Goal: Task Accomplishment & Management: Use online tool/utility

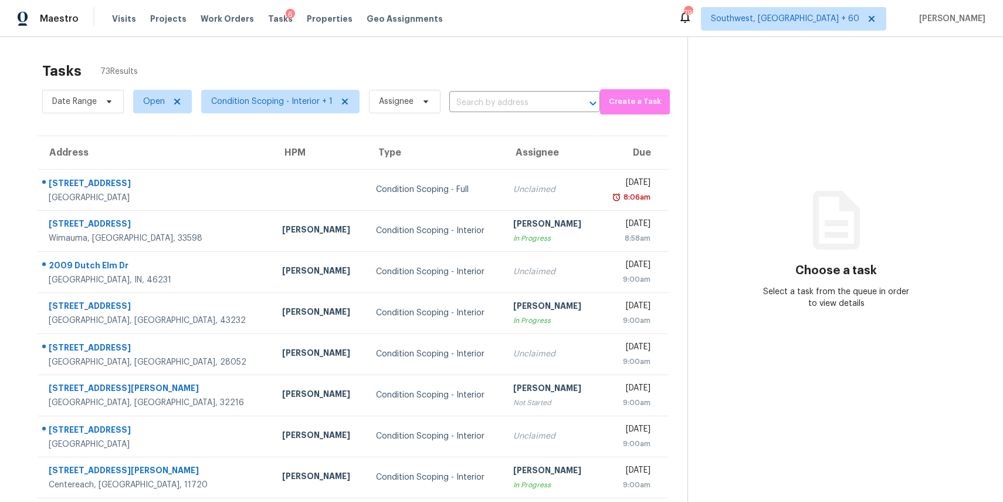
click at [485, 90] on div "Date Range Open Condition Scoping - Interior + 1 Assignee ​" at bounding box center [321, 101] width 558 height 31
click at [488, 98] on input "text" at bounding box center [508, 103] width 118 height 18
paste input "[STREET_ADDRESS][PERSON_NAME]"
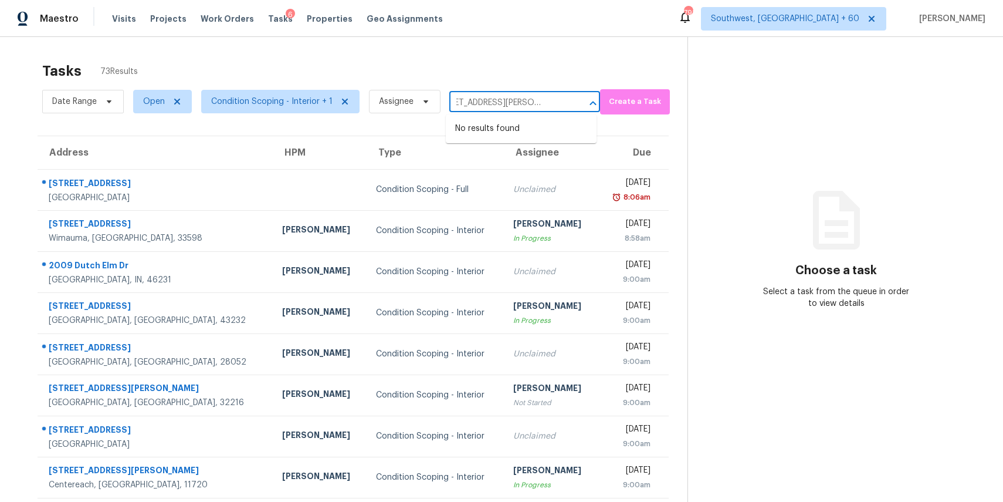
type input "[STREET_ADDRESS][PERSON_NAME]"
click at [385, 94] on span "Assignee" at bounding box center [405, 101] width 72 height 23
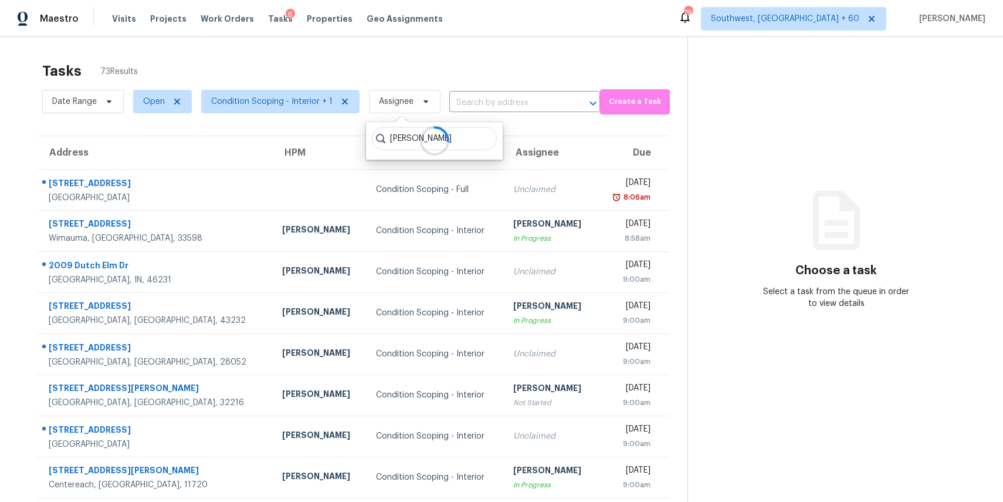
type input "[PERSON_NAME]"
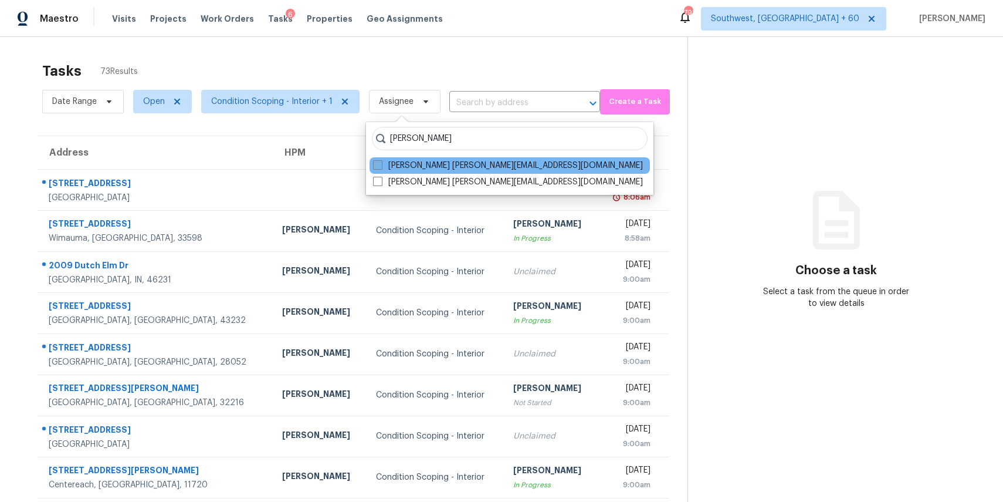
click at [438, 166] on label "[PERSON_NAME] [PERSON_NAME][EMAIL_ADDRESS][DOMAIN_NAME]" at bounding box center [508, 166] width 270 height 12
click at [381, 166] on input "[PERSON_NAME] [PERSON_NAME][EMAIL_ADDRESS][DOMAIN_NAME]" at bounding box center [377, 164] width 8 height 8
checkbox input "true"
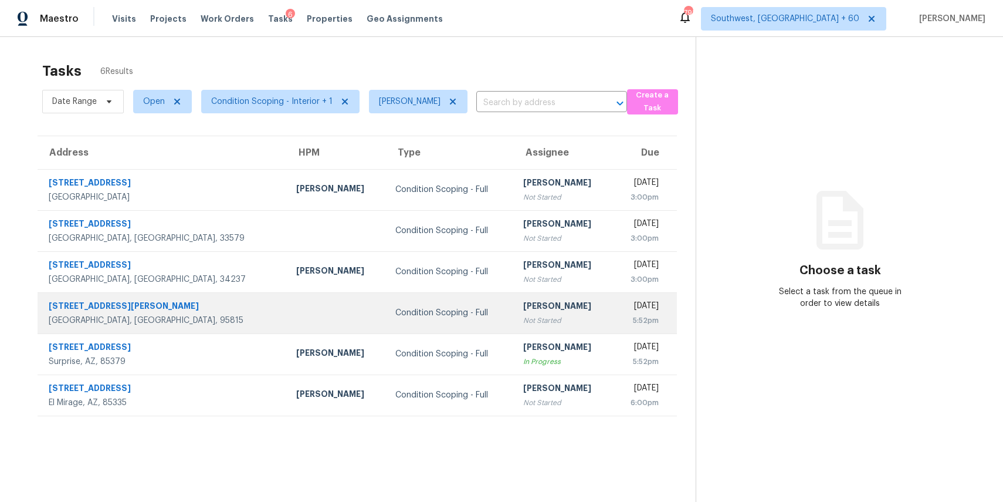
click at [287, 307] on td at bounding box center [336, 312] width 99 height 41
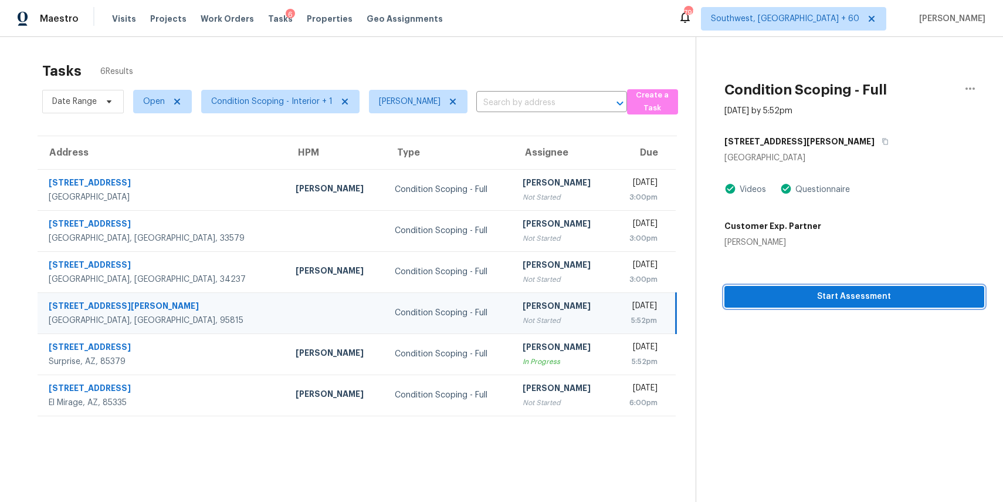
click at [863, 302] on span "Start Assessment" at bounding box center [854, 296] width 241 height 15
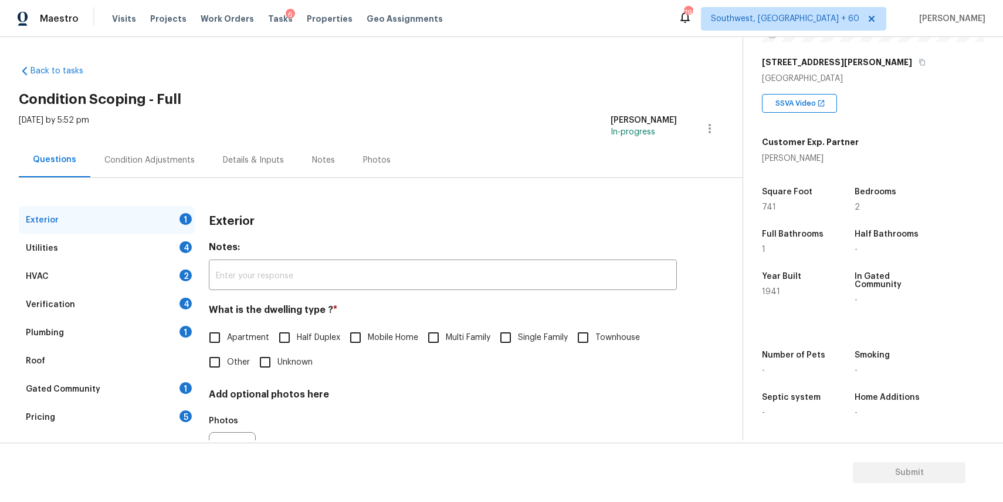
scroll to position [63, 0]
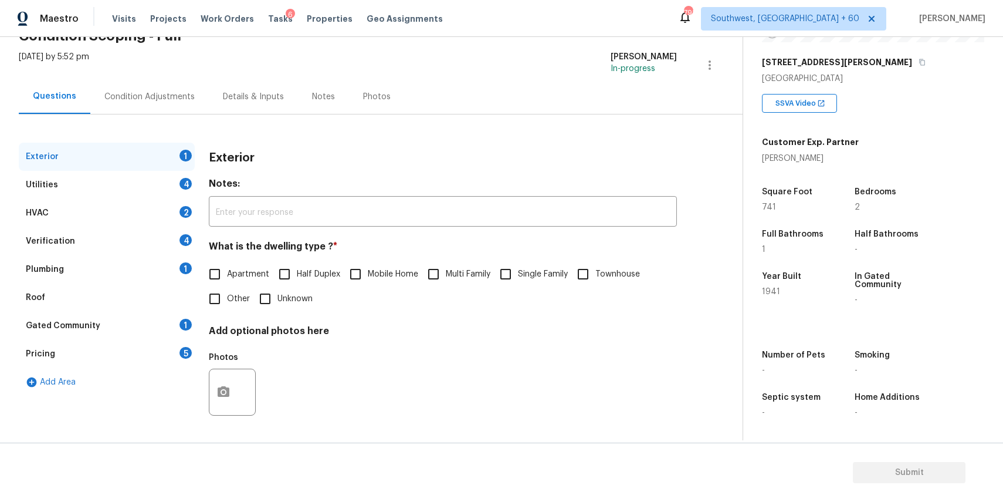
click at [117, 112] on div "Condition Adjustments" at bounding box center [149, 96] width 119 height 35
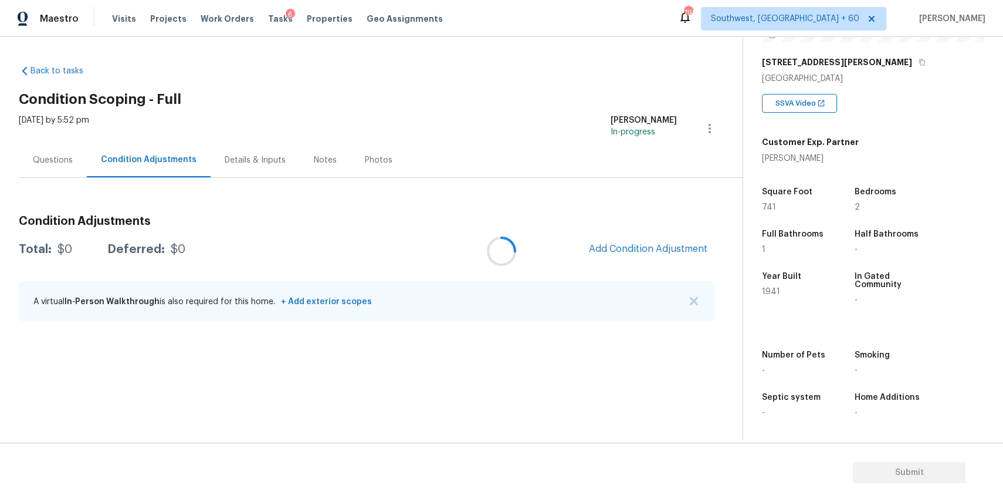
click at [138, 103] on div at bounding box center [501, 251] width 1003 height 502
click at [682, 285] on div "A virtual In-Person Walkthrough is also required for this home. + Add exterior …" at bounding box center [367, 301] width 696 height 40
click at [697, 305] on button "button" at bounding box center [694, 301] width 12 height 12
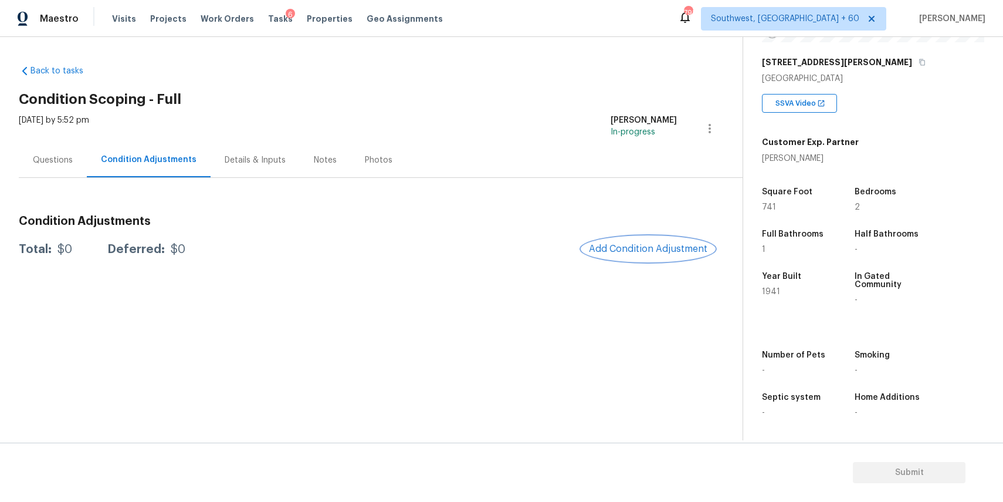
click at [679, 240] on button "Add Condition Adjustment" at bounding box center [648, 248] width 133 height 25
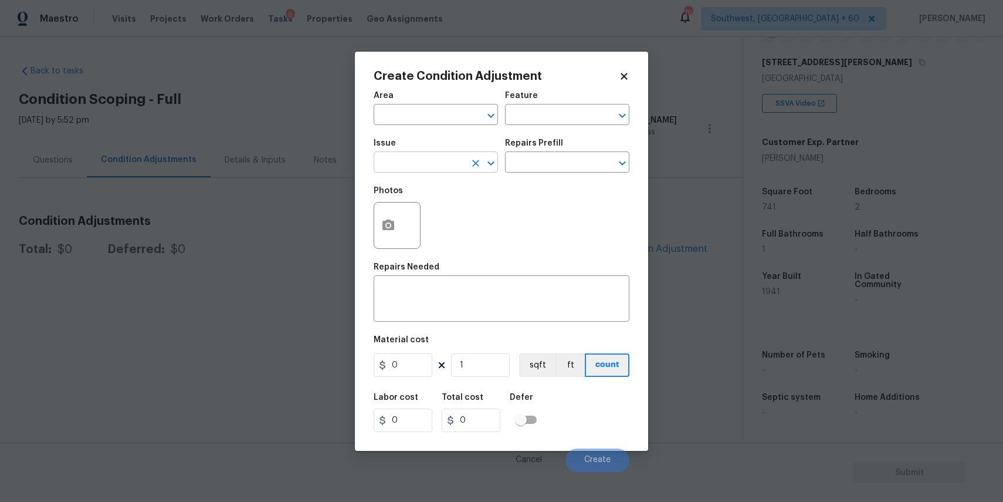
click at [435, 168] on input "text" at bounding box center [420, 163] width 92 height 18
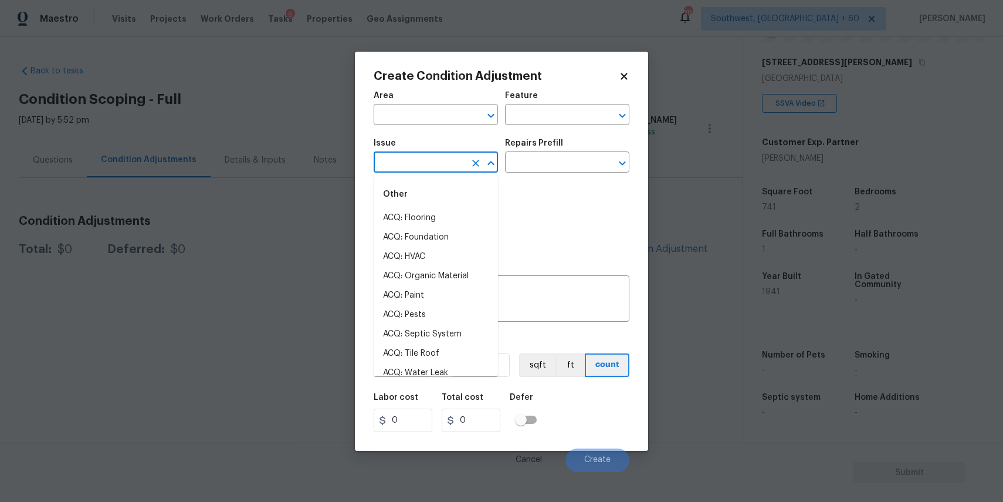
click at [435, 168] on input "text" at bounding box center [420, 163] width 92 height 18
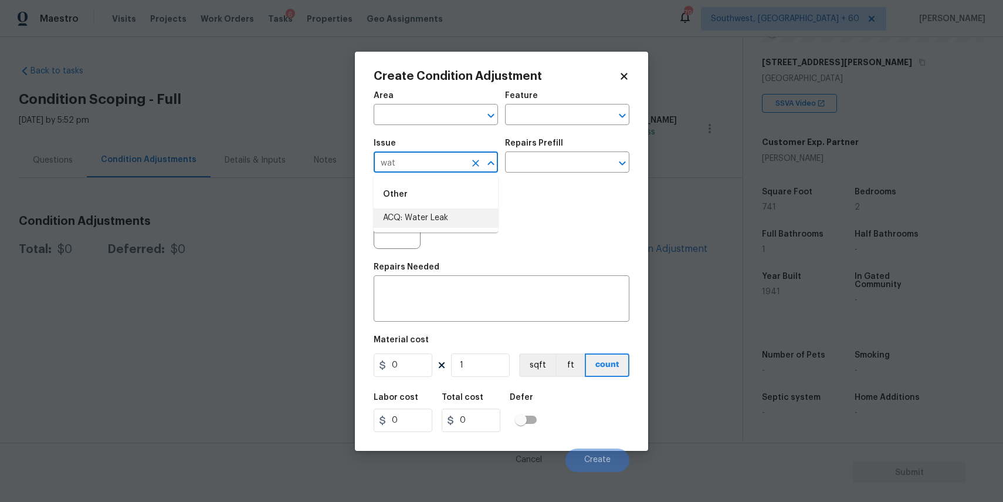
type input "wat"
click at [457, 262] on div "Area ​ Feature ​ Issue ​ Repairs Prefill ​ Photos Repairs Needed x ​ Material c…" at bounding box center [502, 277] width 256 height 387
click at [415, 166] on input "text" at bounding box center [420, 163] width 92 height 18
click at [439, 234] on li "Appliances" at bounding box center [436, 237] width 124 height 19
type input "Appliances"
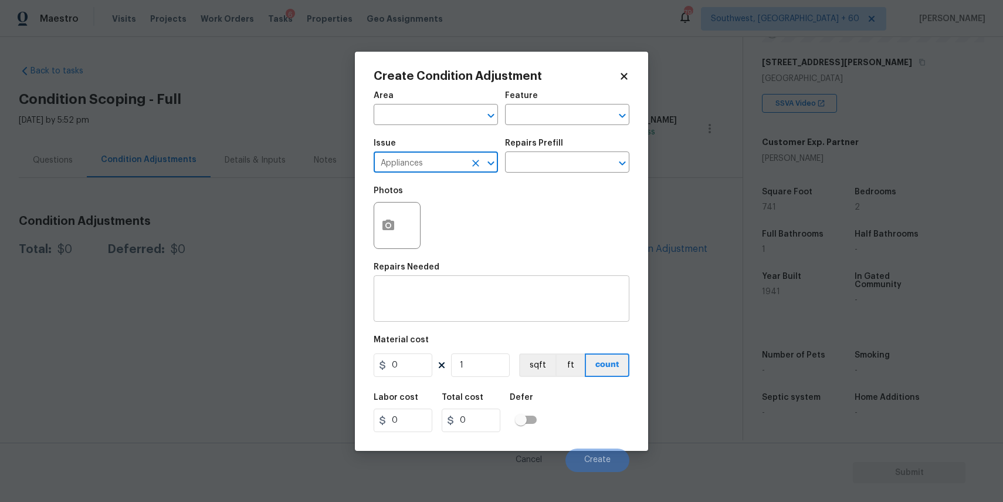
click at [438, 285] on div "x ​" at bounding box center [502, 299] width 256 height 43
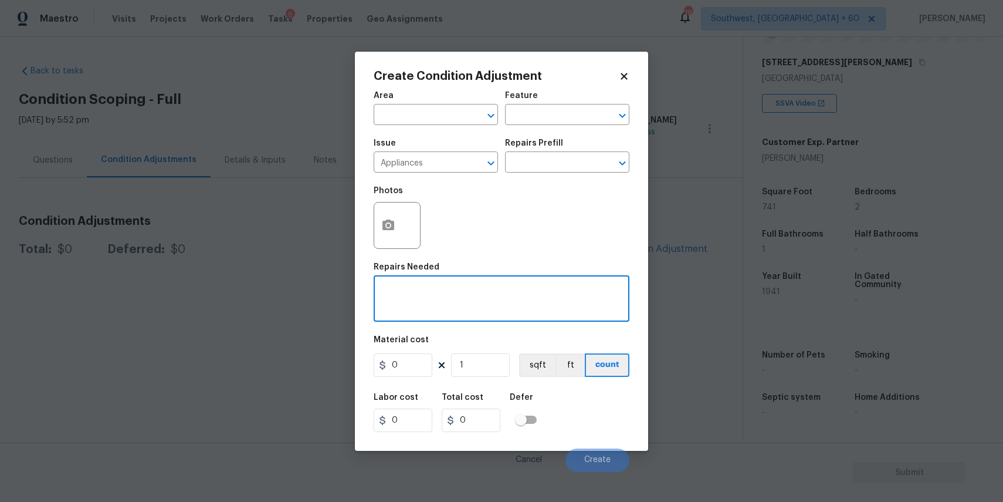
click at [438, 285] on div "x ​" at bounding box center [502, 299] width 256 height 43
type textarea "water heater replacement"
click at [397, 366] on input "0" at bounding box center [403, 364] width 59 height 23
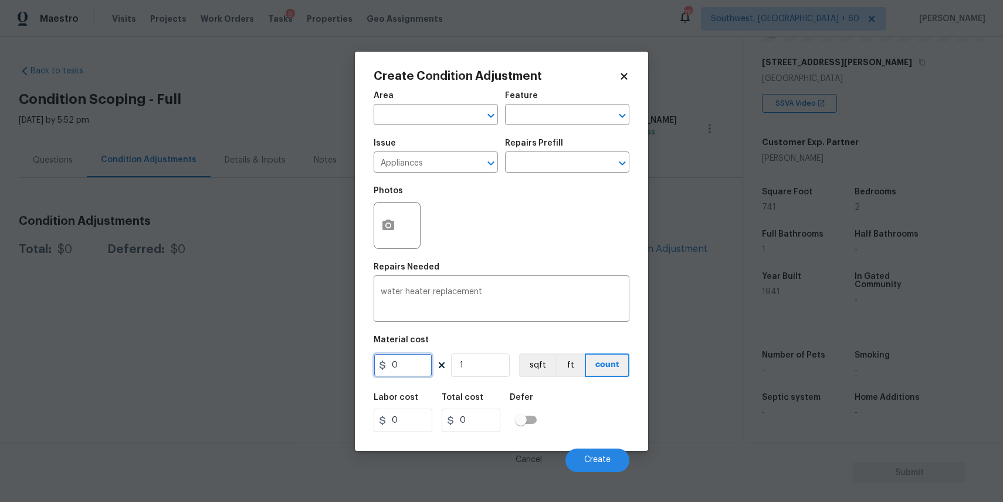
click at [397, 366] on input "0" at bounding box center [403, 364] width 59 height 23
type input "1500"
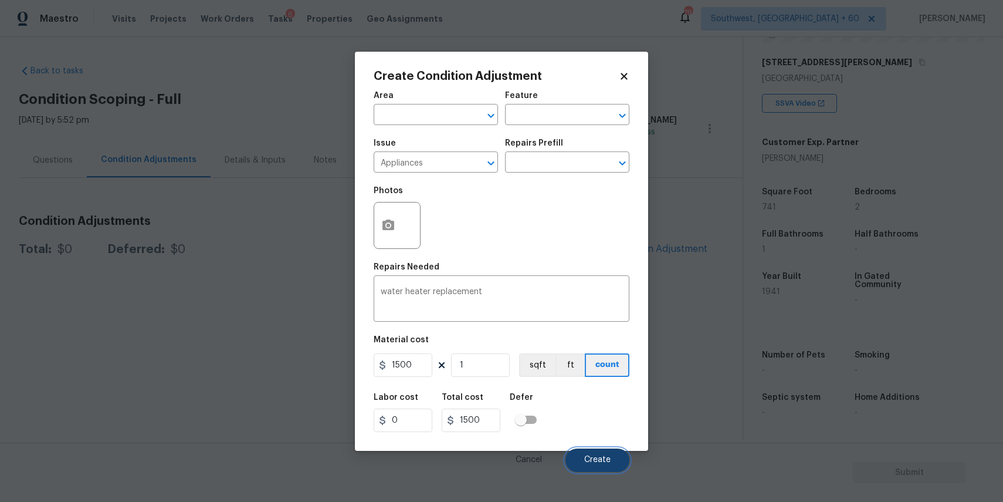
click at [609, 455] on button "Create" at bounding box center [598, 459] width 64 height 23
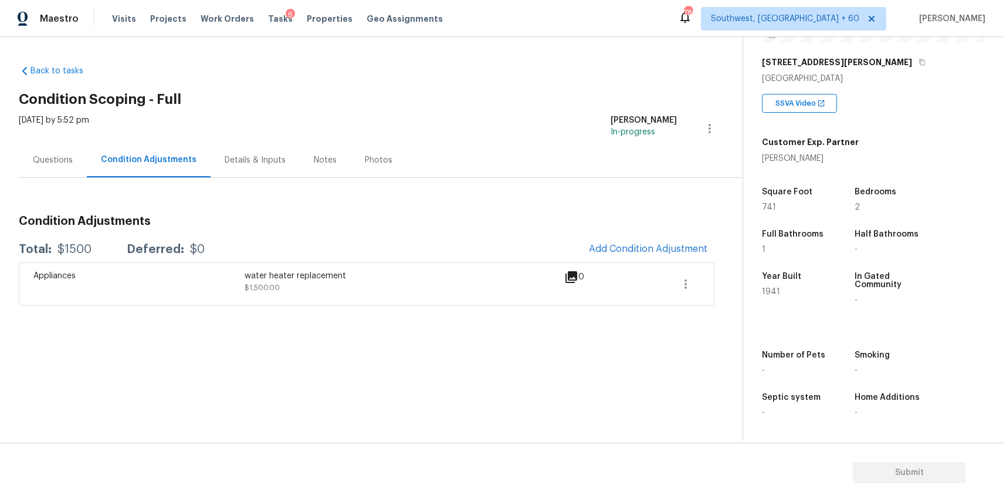
click at [82, 161] on div "Questions" at bounding box center [53, 160] width 68 height 35
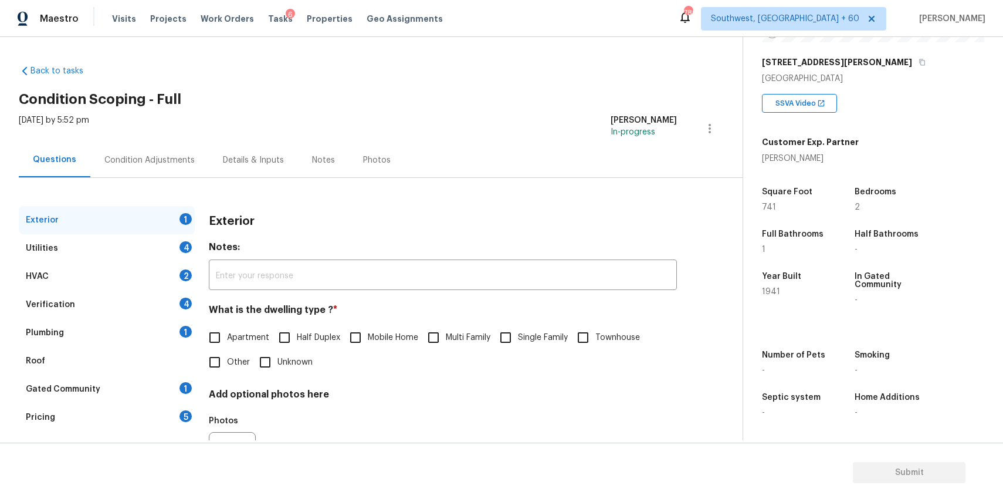
click at [56, 161] on div "Questions" at bounding box center [54, 160] width 43 height 12
click at [514, 341] on input "Single Family" at bounding box center [505, 337] width 25 height 25
checkbox input "true"
click at [153, 248] on div "Utilities 4" at bounding box center [107, 248] width 176 height 28
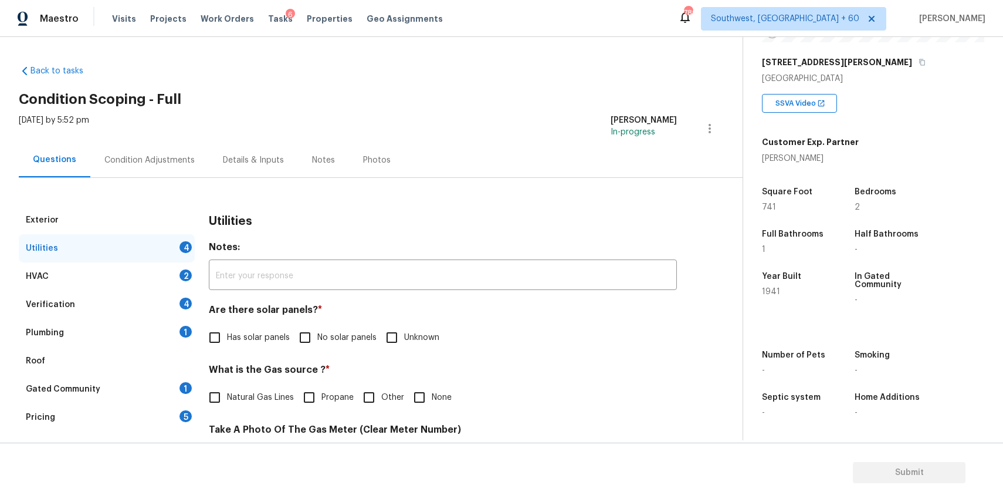
click at [123, 172] on div "Condition Adjustments" at bounding box center [149, 160] width 119 height 35
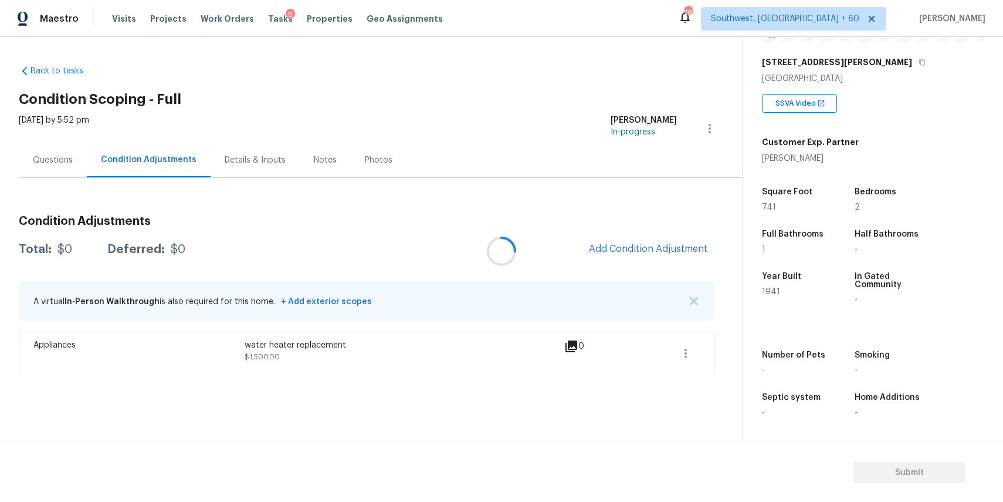
click at [649, 252] on div at bounding box center [501, 251] width 1003 height 502
click at [641, 238] on div at bounding box center [501, 251] width 1003 height 502
click at [663, 212] on div at bounding box center [501, 251] width 1003 height 502
click at [665, 251] on div at bounding box center [501, 251] width 1003 height 502
click at [661, 244] on div at bounding box center [501, 251] width 1003 height 502
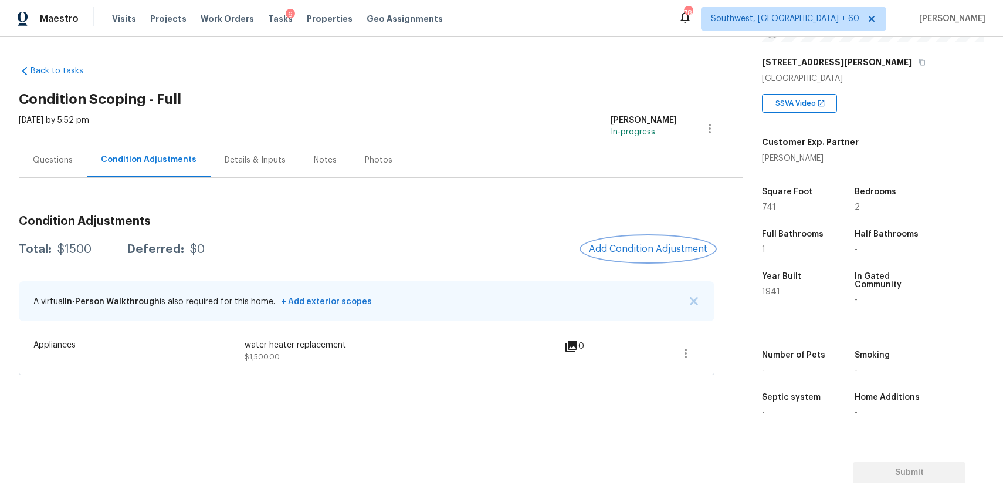
click at [661, 244] on span "Add Condition Adjustment" at bounding box center [648, 248] width 119 height 11
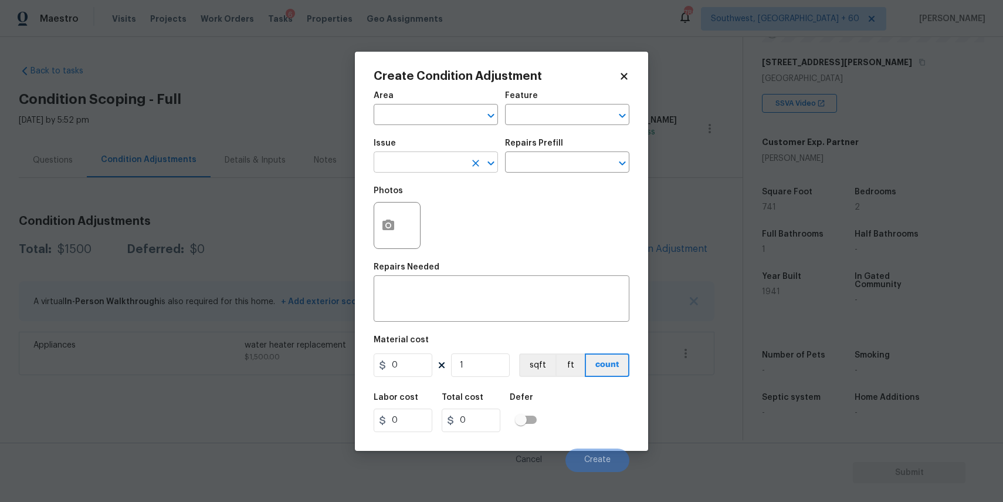
click at [401, 157] on input "text" at bounding box center [420, 163] width 92 height 18
click at [442, 238] on li "Appliances" at bounding box center [436, 237] width 124 height 19
type input "Appliances"
click at [544, 172] on input "text" at bounding box center [551, 163] width 92 height 18
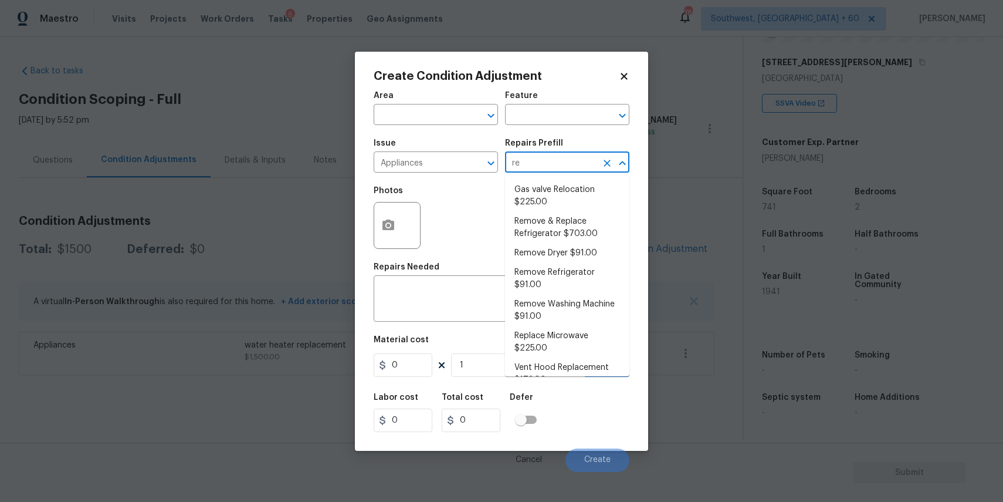
type input "ref"
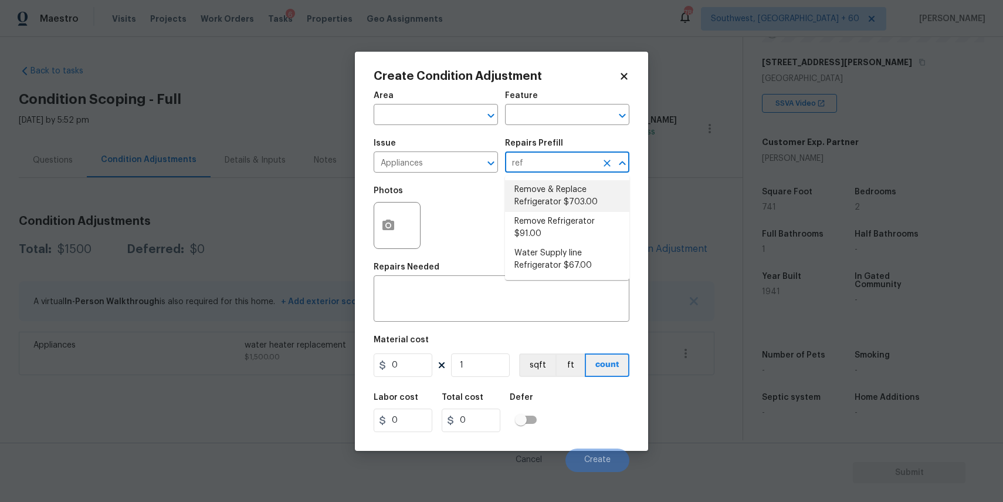
click at [596, 192] on li "Remove & Replace Refrigerator $703.00" at bounding box center [567, 196] width 124 height 32
type input "Appliances"
type textarea "Install a new stainless steel (unless directed otherwise by the PM) refrigerato…"
type input "703"
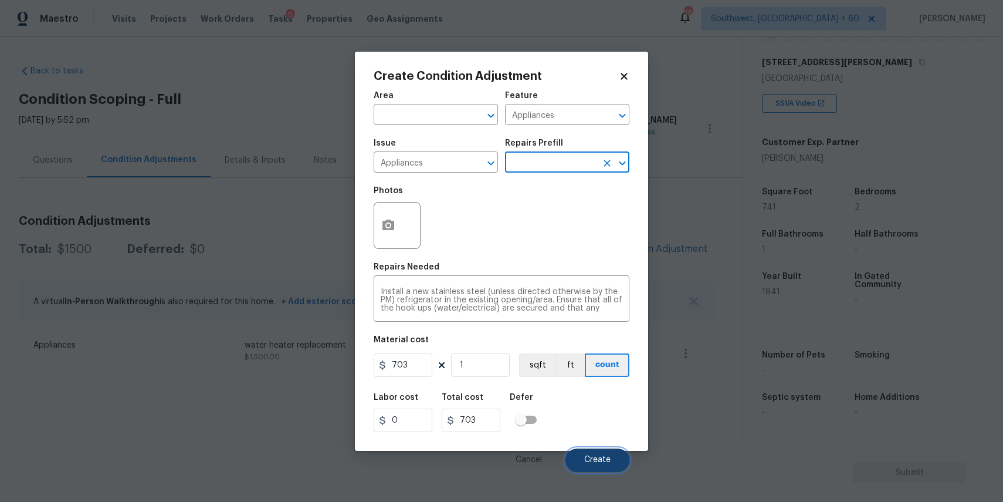
click at [603, 454] on button "Create" at bounding box center [598, 459] width 64 height 23
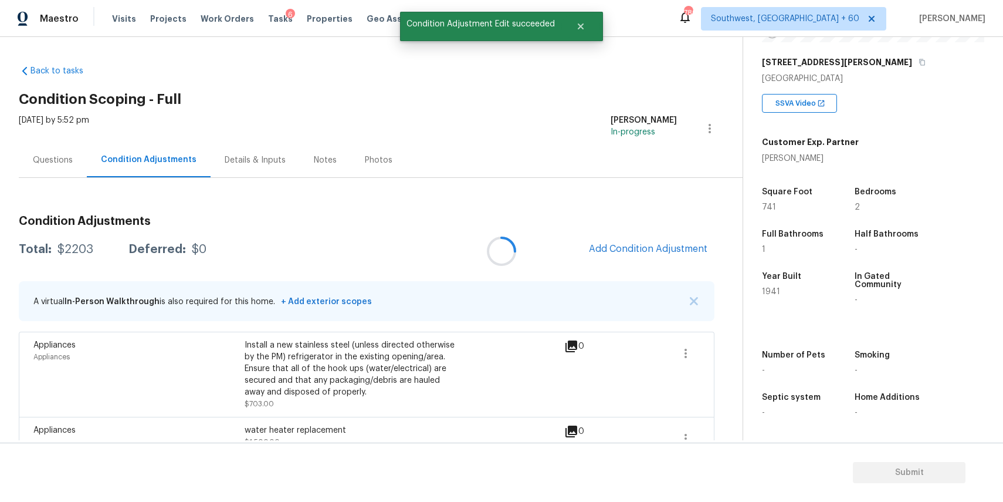
click at [649, 252] on div at bounding box center [501, 251] width 1003 height 502
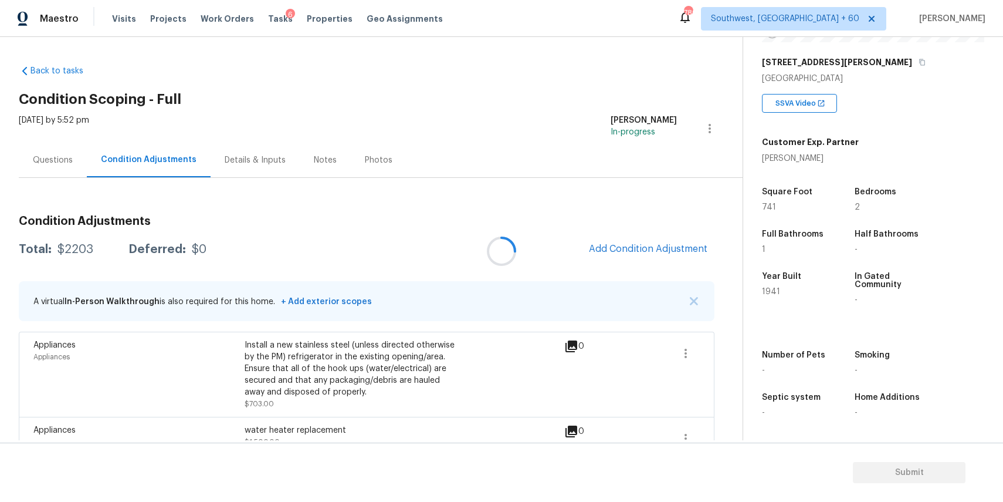
click at [637, 248] on div at bounding box center [501, 251] width 1003 height 502
click at [624, 53] on div at bounding box center [501, 251] width 1003 height 502
click at [652, 248] on span "Add Condition Adjustment" at bounding box center [648, 248] width 119 height 11
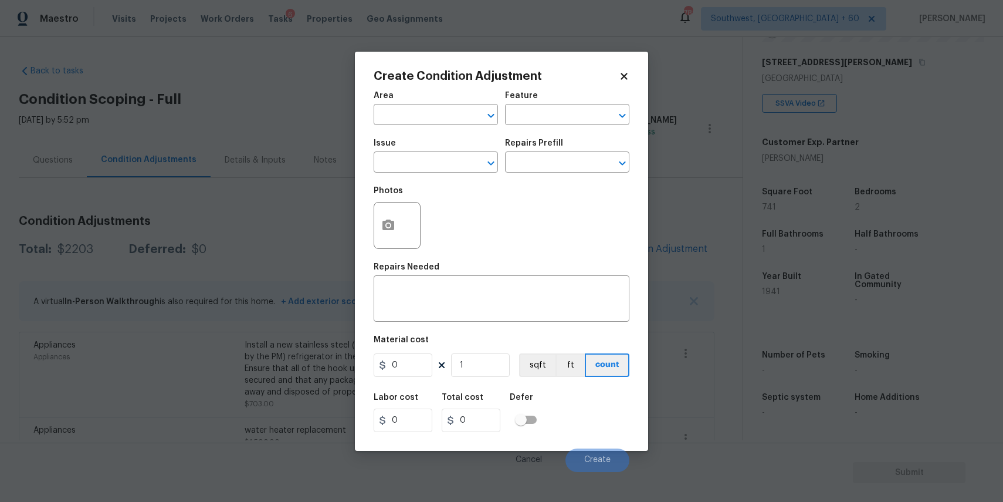
click at [454, 173] on span "Issue ​" at bounding box center [436, 156] width 124 height 48
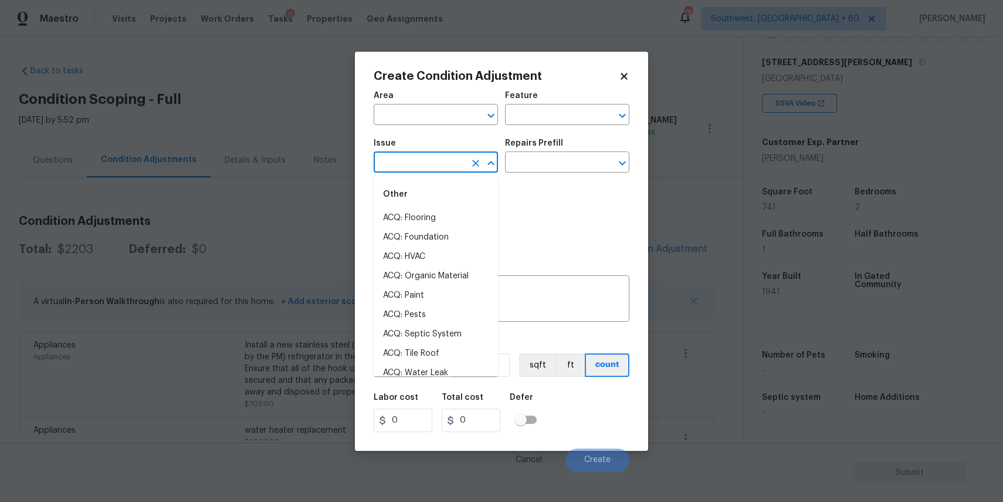
click at [455, 163] on input "text" at bounding box center [420, 163] width 92 height 18
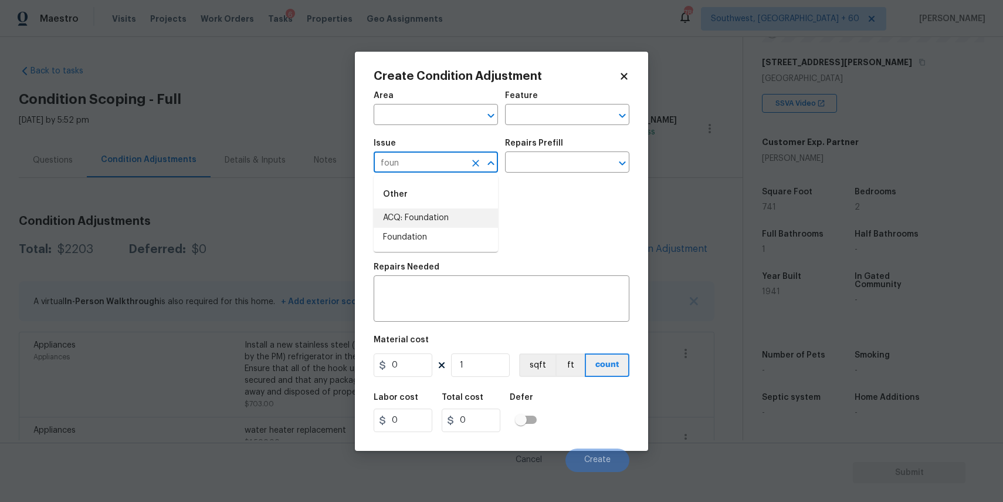
click at [462, 205] on div "Other" at bounding box center [436, 194] width 124 height 28
click at [462, 219] on li "ACQ: Foundation" at bounding box center [436, 217] width 124 height 19
type input "ACQ: Foundation"
click at [533, 181] on div "Photos" at bounding box center [502, 218] width 256 height 76
click at [563, 166] on input "text" at bounding box center [551, 163] width 92 height 18
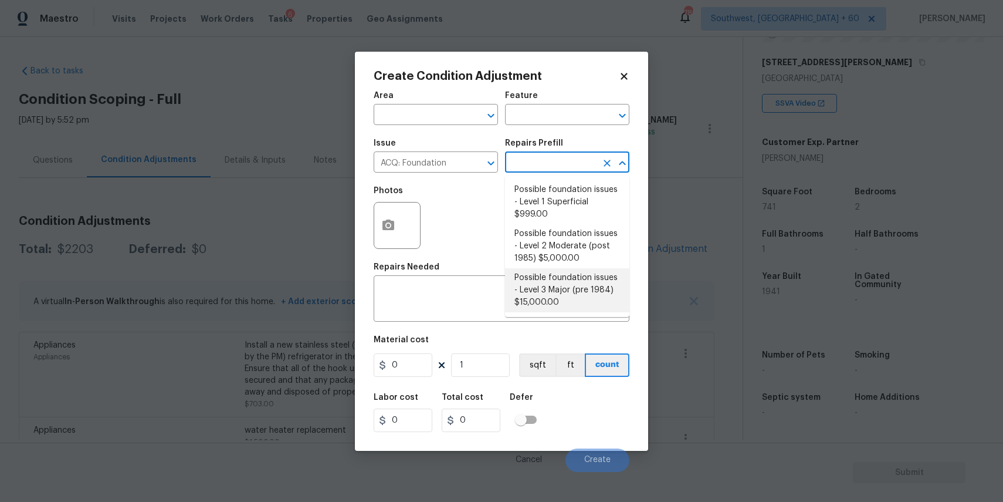
click at [577, 295] on li "Possible foundation issues - Level 3 Major (pre 1984) $15,000.00" at bounding box center [567, 290] width 124 height 44
type input "Acquisition"
type textarea "Possible foundation issues - Level 3 Major: Disclaimer: This is NOT a technical…"
type input "15000"
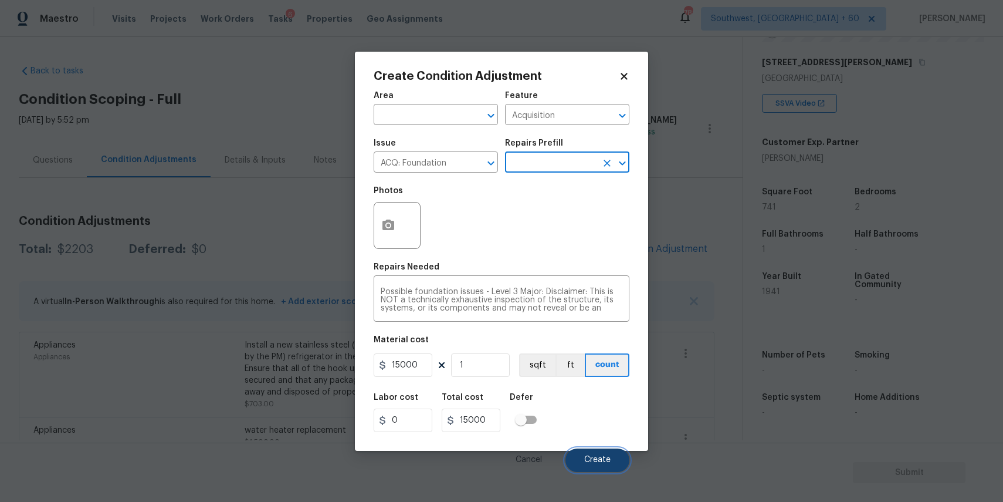
click at [603, 454] on button "Create" at bounding box center [598, 459] width 64 height 23
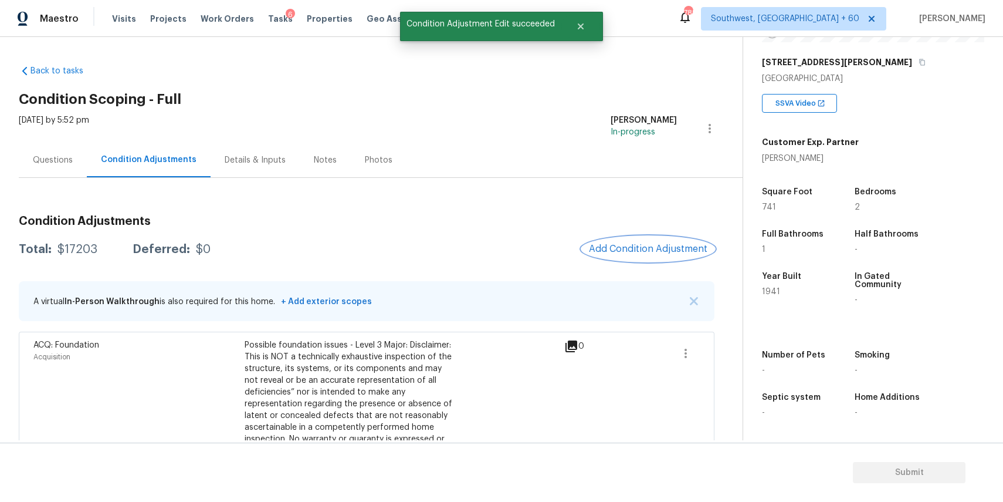
click at [652, 252] on span "Add Condition Adjustment" at bounding box center [648, 248] width 119 height 11
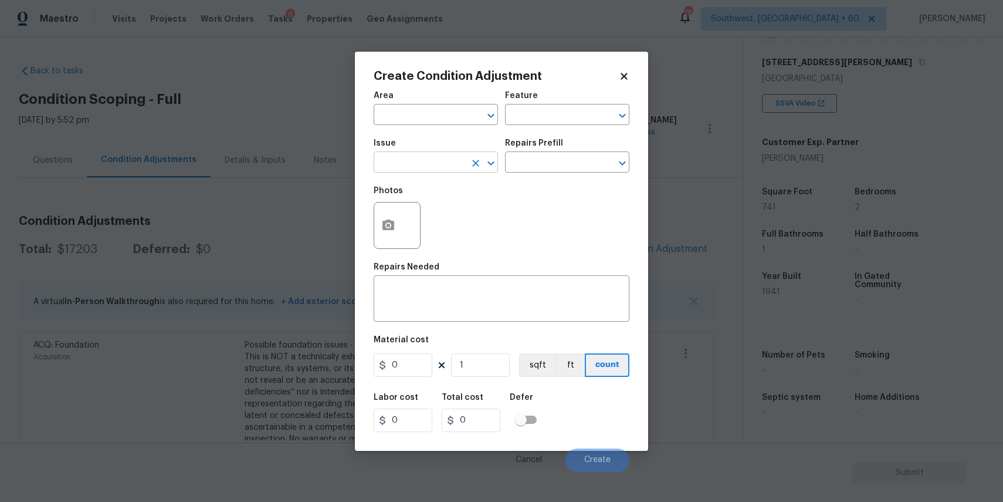
click at [430, 162] on input "text" at bounding box center [420, 163] width 92 height 18
click at [406, 206] on div "Other" at bounding box center [436, 194] width 124 height 28
click at [446, 212] on li "Landscape Package" at bounding box center [436, 217] width 124 height 19
type input "Landscape Package"
click at [554, 165] on input "text" at bounding box center [551, 163] width 92 height 18
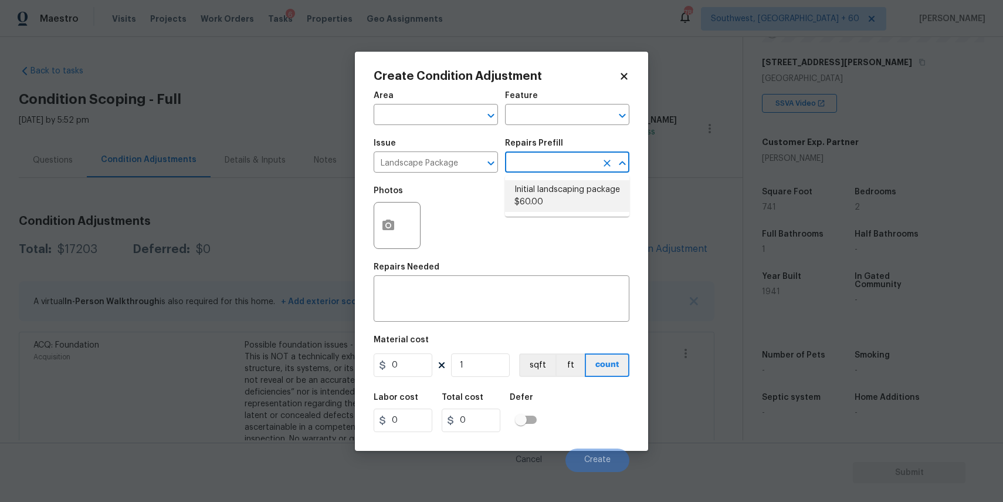
click at [604, 197] on li "Initial landscaping package $60.00" at bounding box center [567, 196] width 124 height 32
type input "Home Readiness Packages"
type textarea "Mowing of grass up to 6" in height. Mow, edge along driveways & sidewalks, trim…"
type input "60"
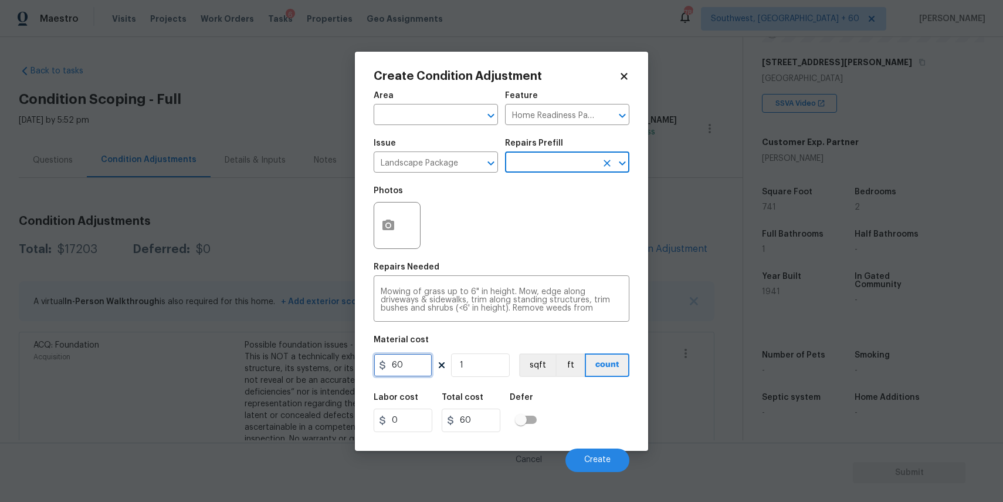
click at [418, 363] on input "60" at bounding box center [403, 364] width 59 height 23
type input "750"
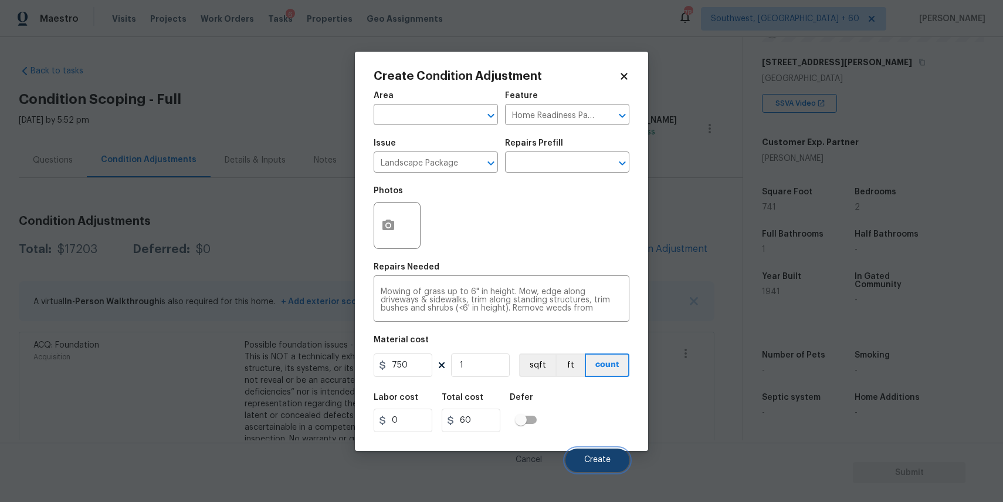
type input "750"
click at [607, 459] on span "Create" at bounding box center [597, 459] width 26 height 9
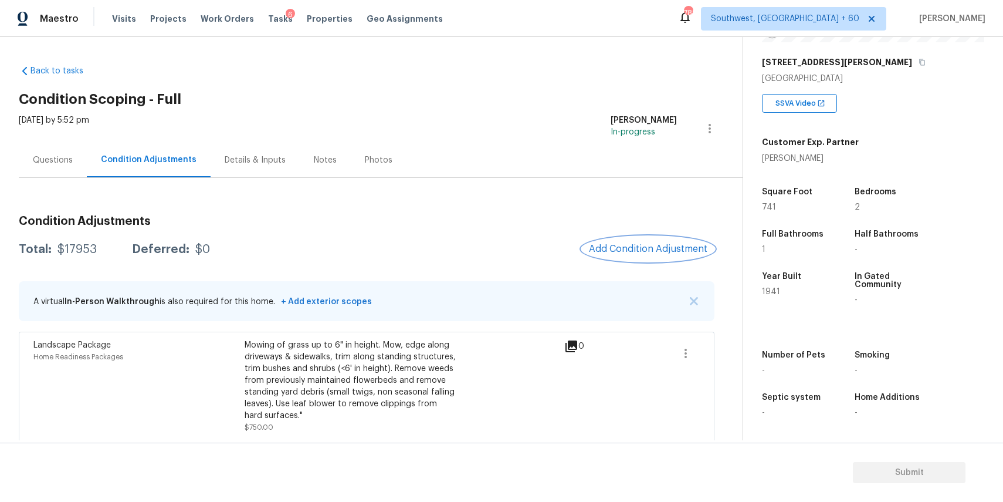
click at [667, 256] on button "Add Condition Adjustment" at bounding box center [648, 248] width 133 height 25
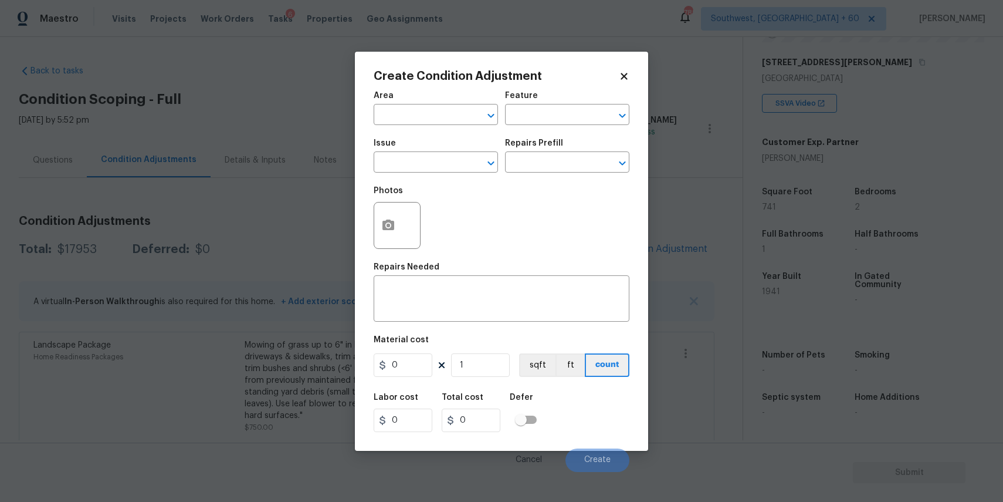
click at [441, 175] on span "Issue ​" at bounding box center [436, 156] width 124 height 48
click at [458, 156] on input "text" at bounding box center [420, 163] width 92 height 18
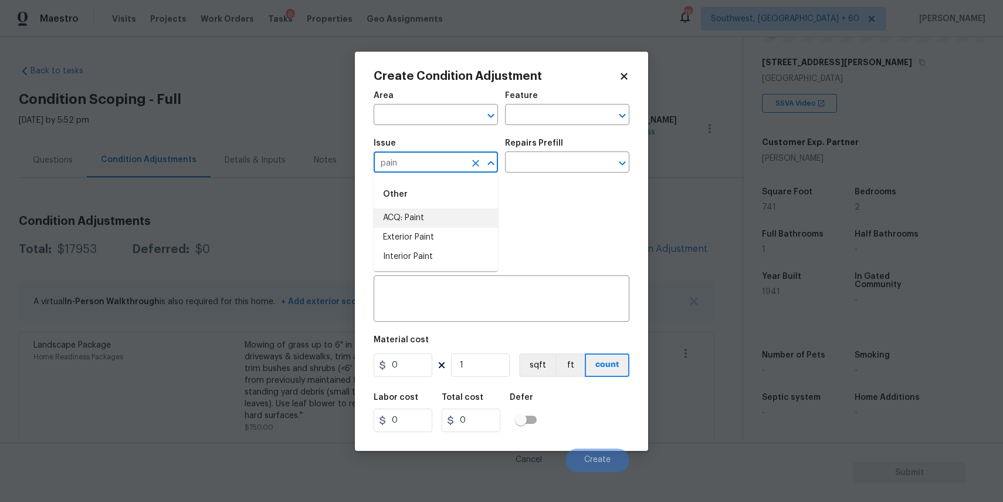
click at [407, 216] on li "ACQ: Paint" at bounding box center [436, 217] width 124 height 19
type input "ACQ: Paint"
click at [555, 147] on h5 "Repairs Prefill" at bounding box center [534, 143] width 58 height 8
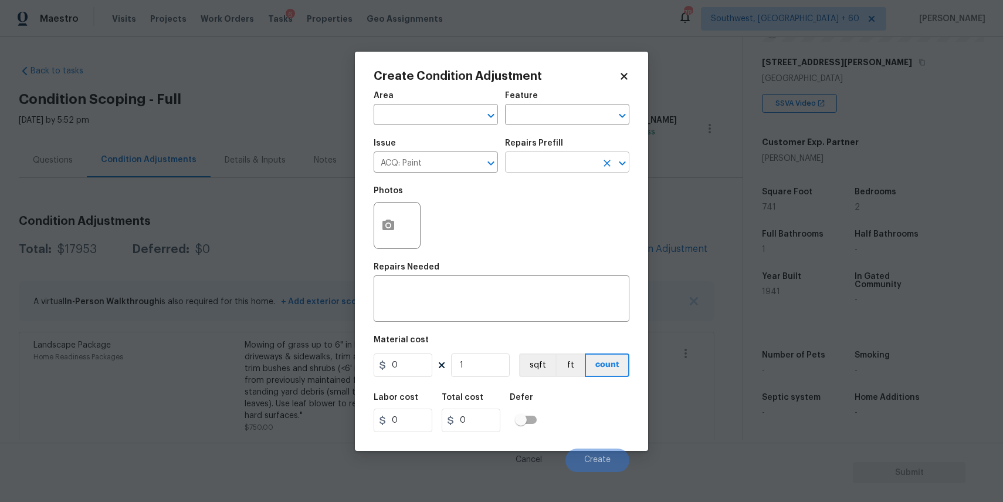
click at [562, 163] on input "text" at bounding box center [551, 163] width 92 height 18
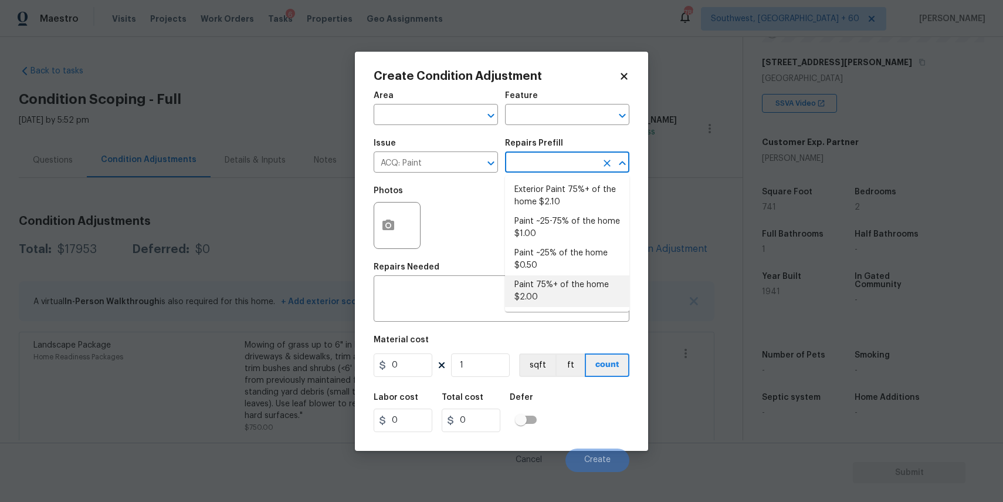
click at [573, 282] on li "Paint 75%+ of the home $2.00" at bounding box center [567, 291] width 124 height 32
type input "Acquisition"
type textarea "Acquisition Scope: 75%+ of the home will likely require interior paint"
type input "2"
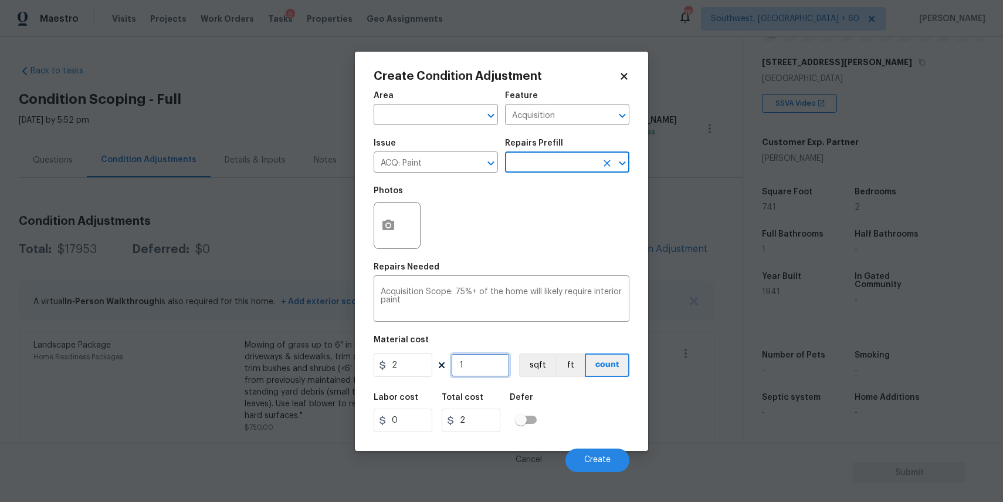
click at [489, 361] on input "1" at bounding box center [480, 364] width 59 height 23
type input "0"
type input "7"
type input "14"
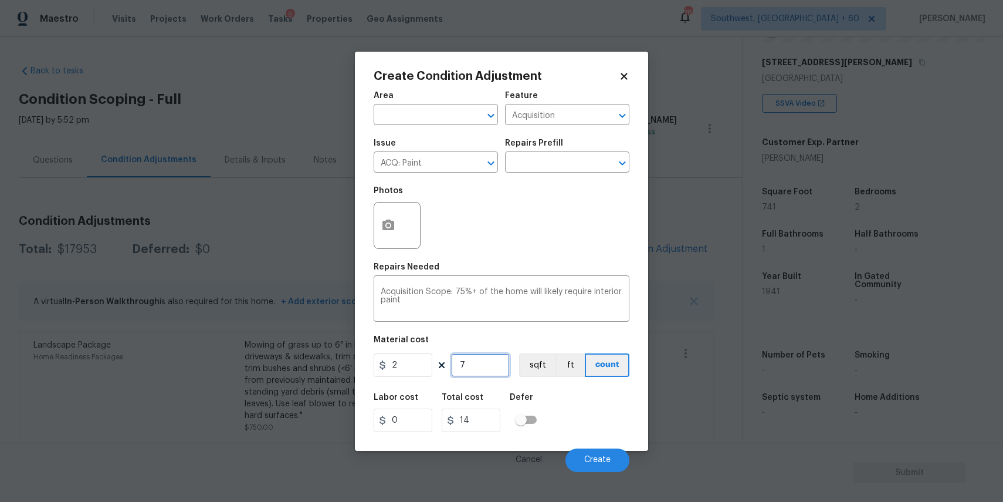
type input "74"
type input "148"
type input "741"
type input "1482"
type input "741"
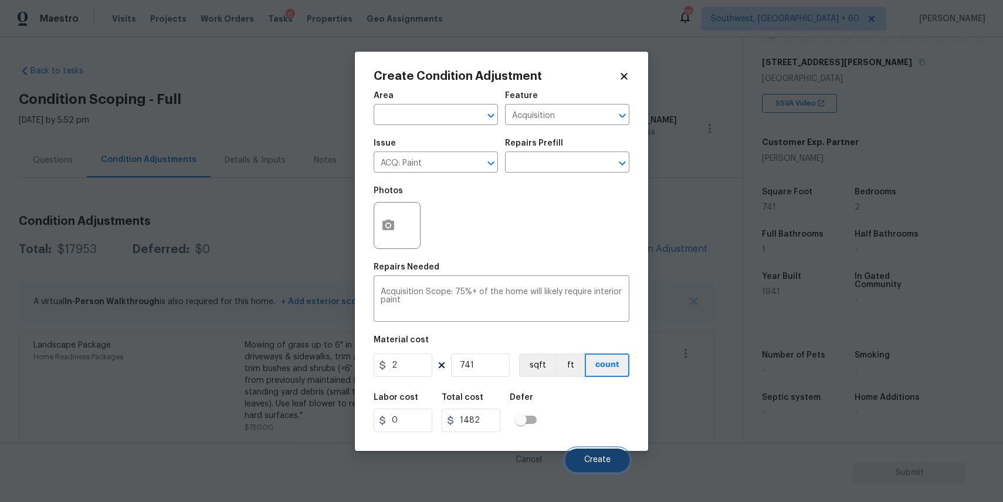
click at [612, 455] on button "Create" at bounding box center [598, 459] width 64 height 23
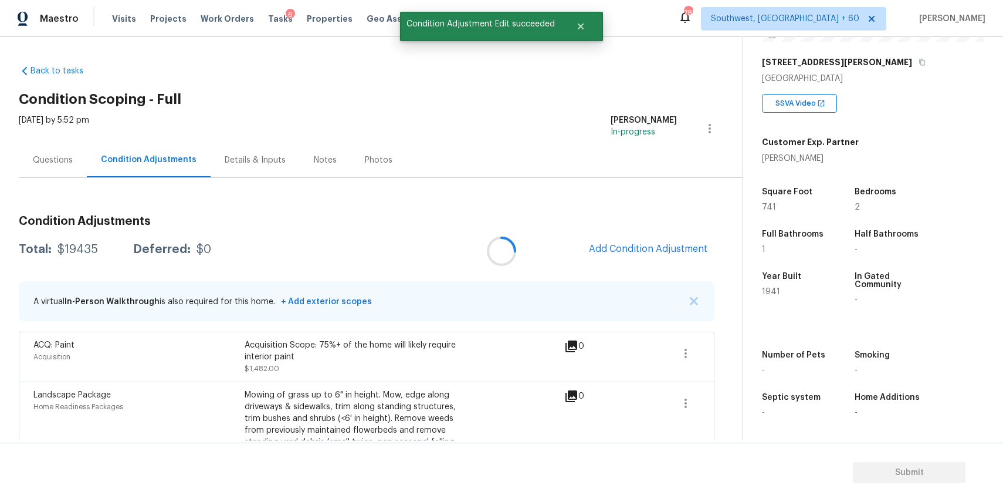
click at [664, 241] on div at bounding box center [501, 251] width 1003 height 502
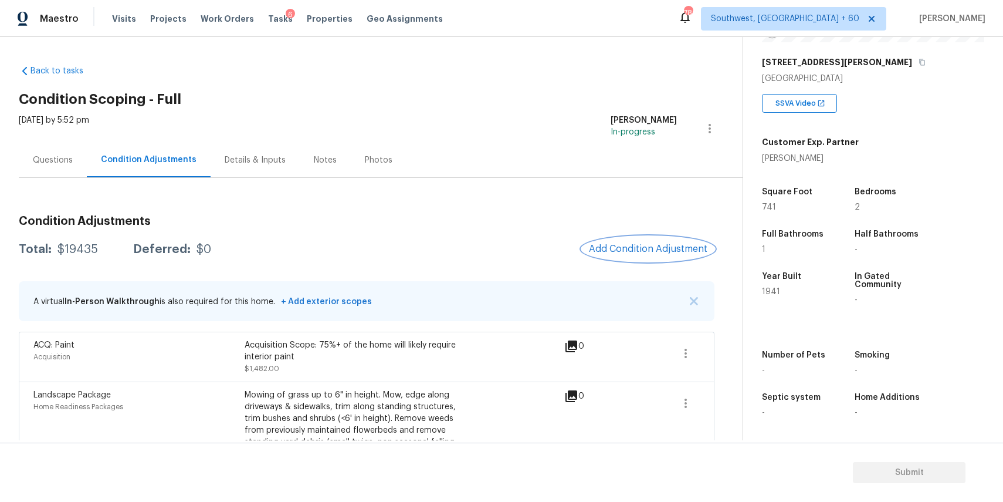
click at [678, 250] on span "Add Condition Adjustment" at bounding box center [648, 248] width 119 height 11
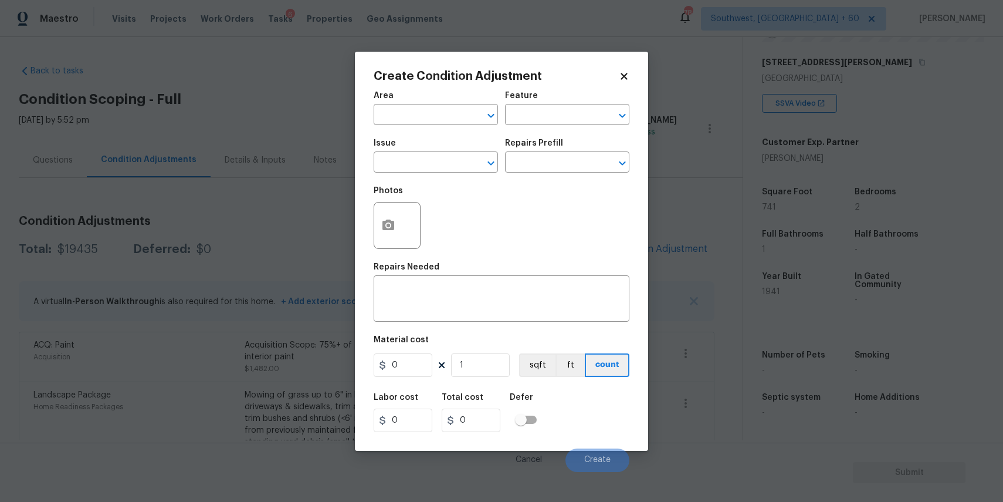
click at [457, 172] on span "Issue ​" at bounding box center [436, 156] width 124 height 48
click at [453, 167] on input "text" at bounding box center [420, 163] width 92 height 18
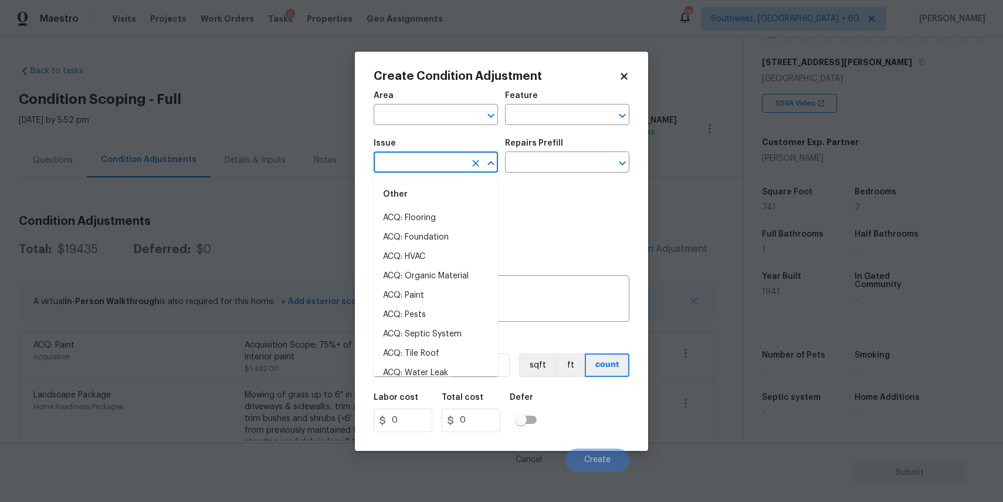
click at [453, 167] on input "text" at bounding box center [420, 163] width 92 height 18
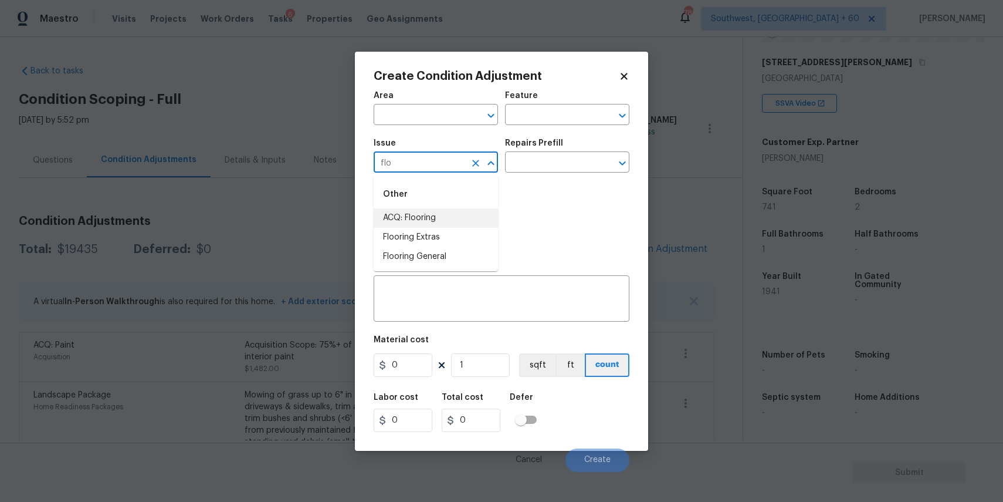
click at [454, 224] on li "ACQ: Flooring" at bounding box center [436, 217] width 124 height 19
type input "ACQ: Flooring"
click at [566, 158] on input "text" at bounding box center [551, 163] width 92 height 18
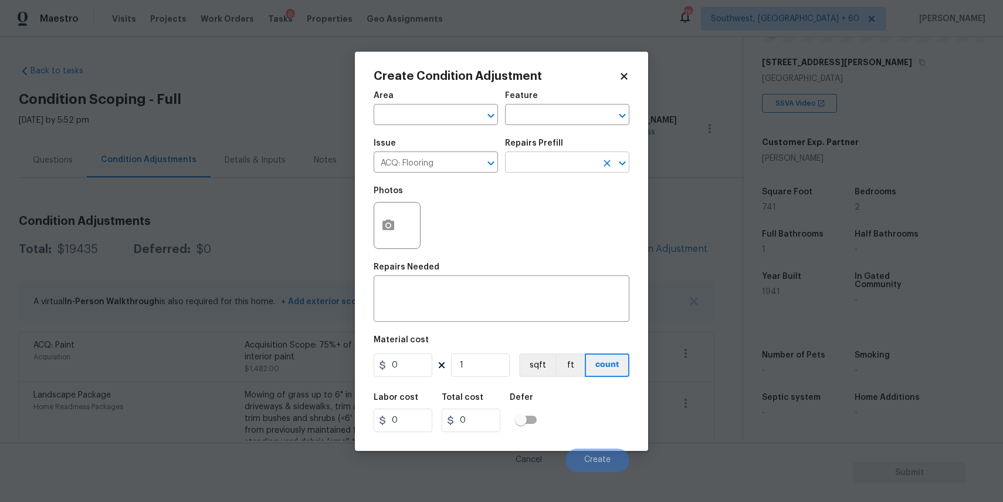
click at [562, 162] on input "text" at bounding box center [551, 163] width 92 height 18
click at [565, 162] on input "text" at bounding box center [551, 163] width 92 height 18
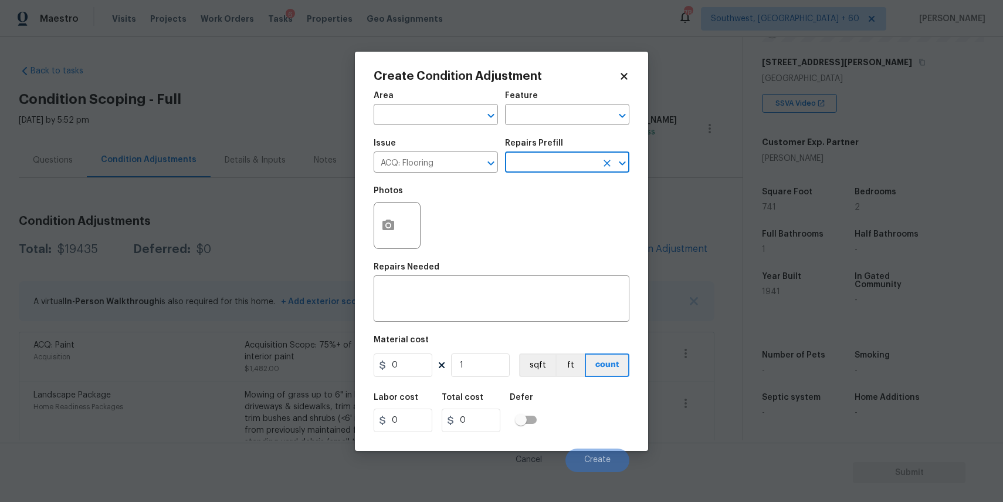
click at [695, 132] on body "Maestro Visits Projects Work Orders Tasks 6 Properties Geo Assignments [GEOGRAP…" at bounding box center [501, 251] width 1003 height 502
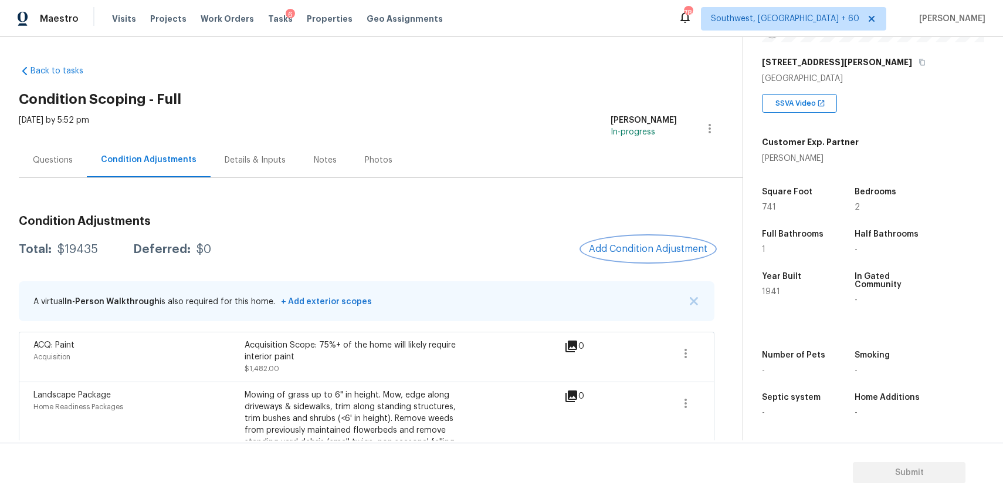
click at [681, 247] on span "Add Condition Adjustment" at bounding box center [648, 248] width 119 height 11
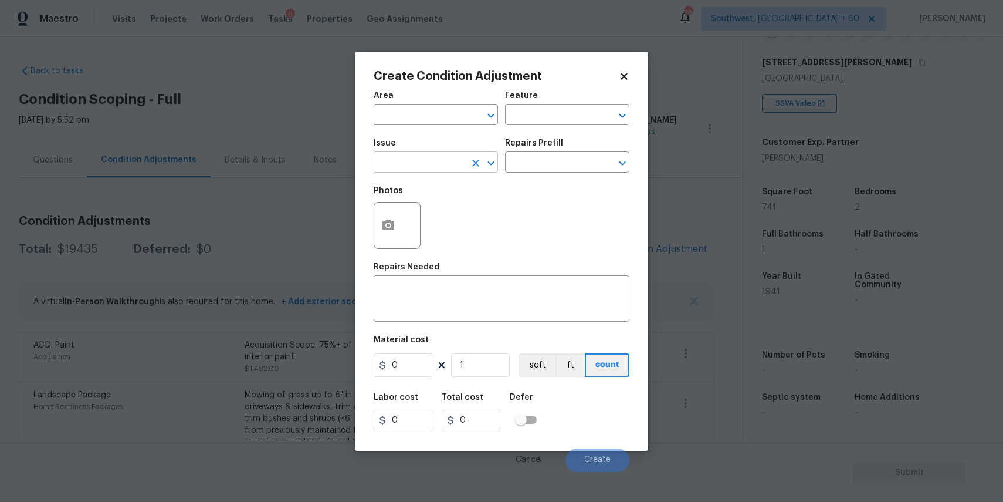
click at [459, 160] on input "text" at bounding box center [420, 163] width 92 height 18
click at [454, 212] on li "ACQ: Flooring" at bounding box center [436, 217] width 124 height 19
type input "ACQ: Flooring"
click at [533, 174] on div "Issue ACQ: Flooring ​ Repairs Prefill ​" at bounding box center [502, 156] width 256 height 48
click at [544, 166] on input "text" at bounding box center [551, 163] width 92 height 18
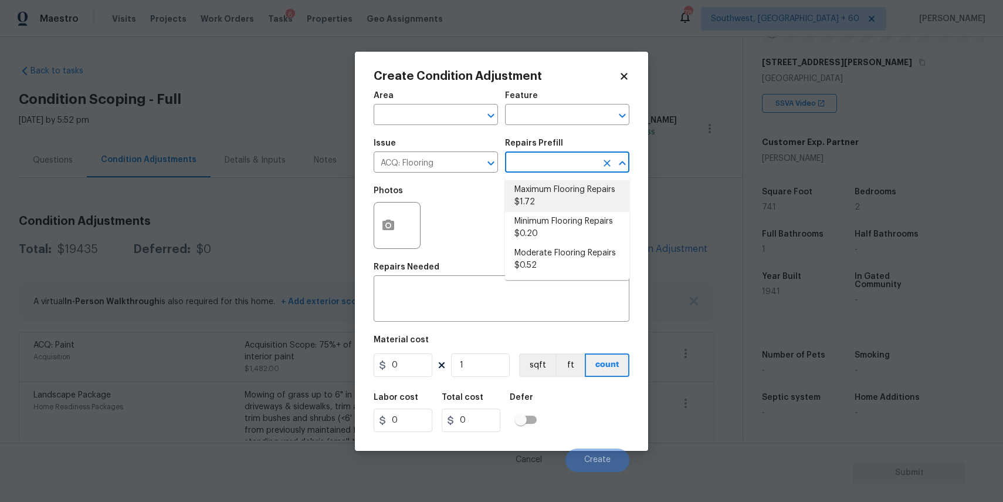
click at [581, 185] on li "Maximum Flooring Repairs $1.72" at bounding box center [567, 196] width 124 height 32
type input "Acquisition"
type textarea "Acquisition Scope: Maximum flooring repairs"
type input "1.72"
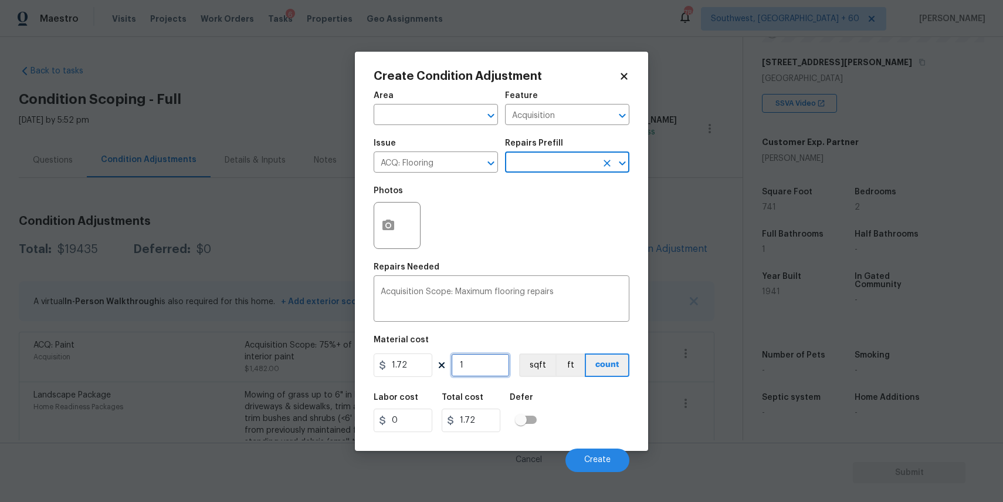
click at [471, 367] on input "1" at bounding box center [480, 364] width 59 height 23
type input "0"
type input "7"
type input "12.04"
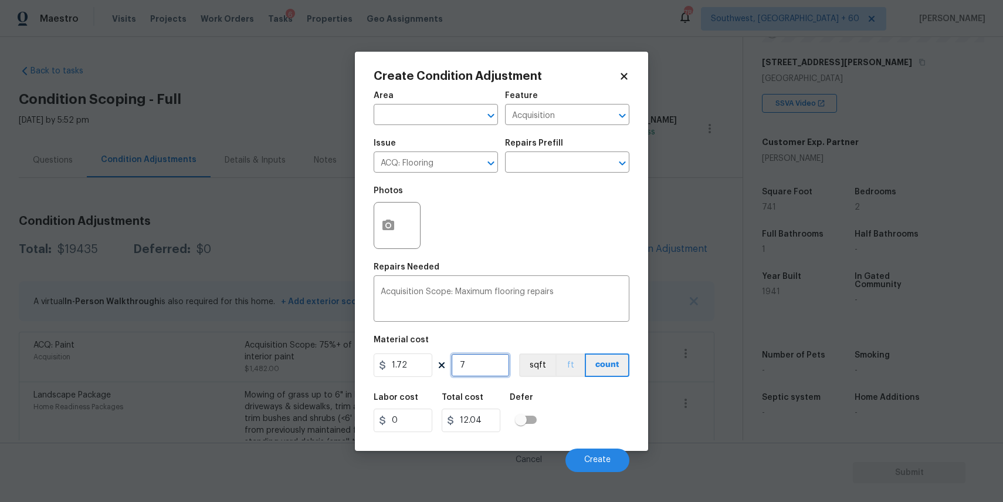
type input "74"
type input "127.28"
type input "741"
type input "1274.52"
type input "741"
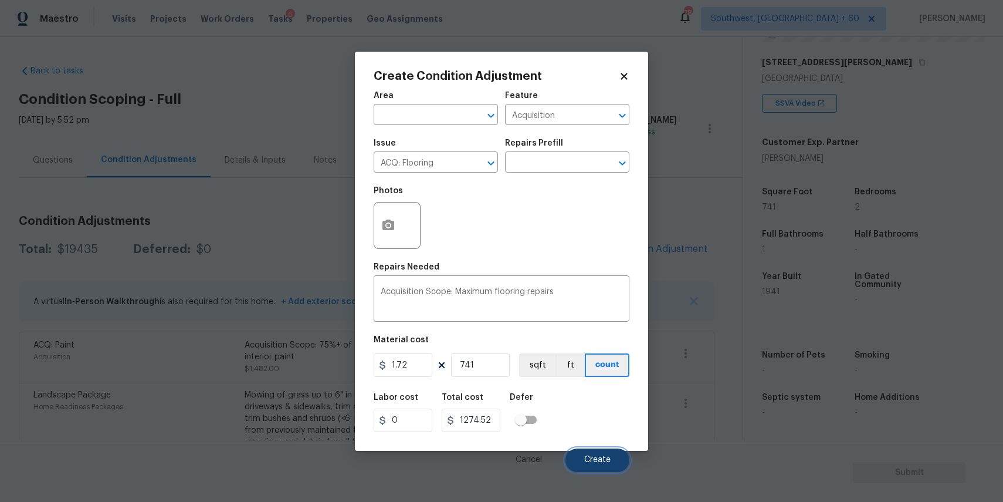
click at [584, 455] on button "Create" at bounding box center [598, 459] width 64 height 23
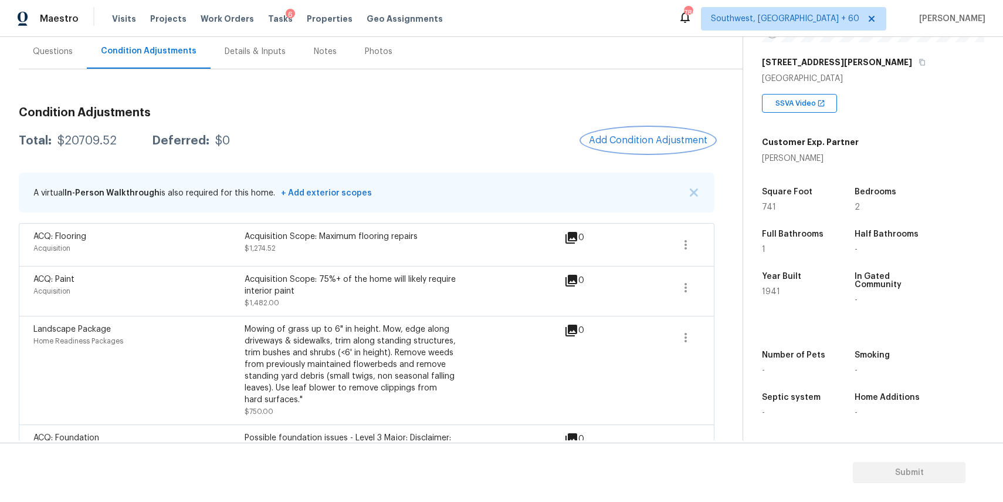
scroll to position [99, 0]
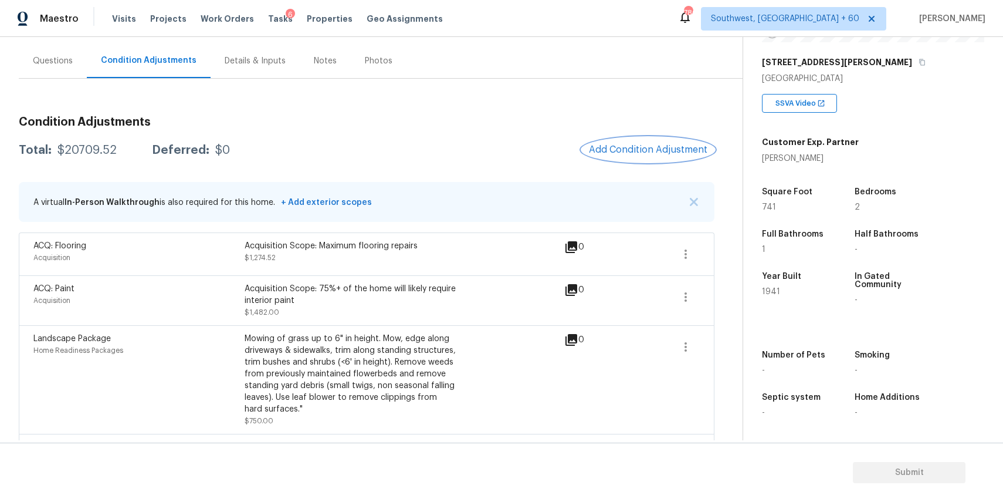
click at [68, 84] on div "Condition Adjustments Total: $20709.52 Deferred: $0 Add Condition Adjustment A …" at bounding box center [367, 392] width 696 height 627
click at [70, 60] on div "Questions" at bounding box center [53, 61] width 40 height 12
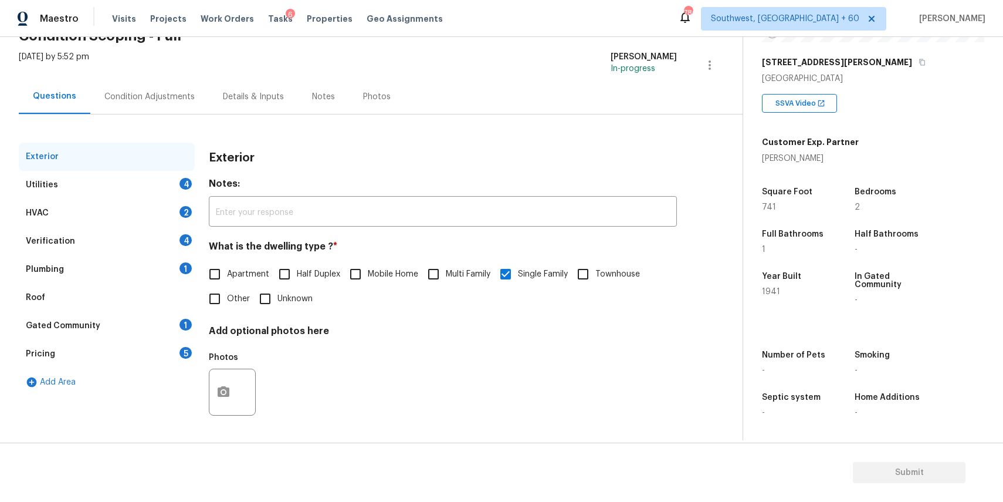
scroll to position [63, 0]
click at [201, 187] on div "Exterior Utilities 4 HVAC 2 Verification 4 Plumbing 1 Roof Gated Community 1 Pr…" at bounding box center [367, 290] width 696 height 294
click at [167, 176] on div "Utilities 4" at bounding box center [107, 185] width 176 height 28
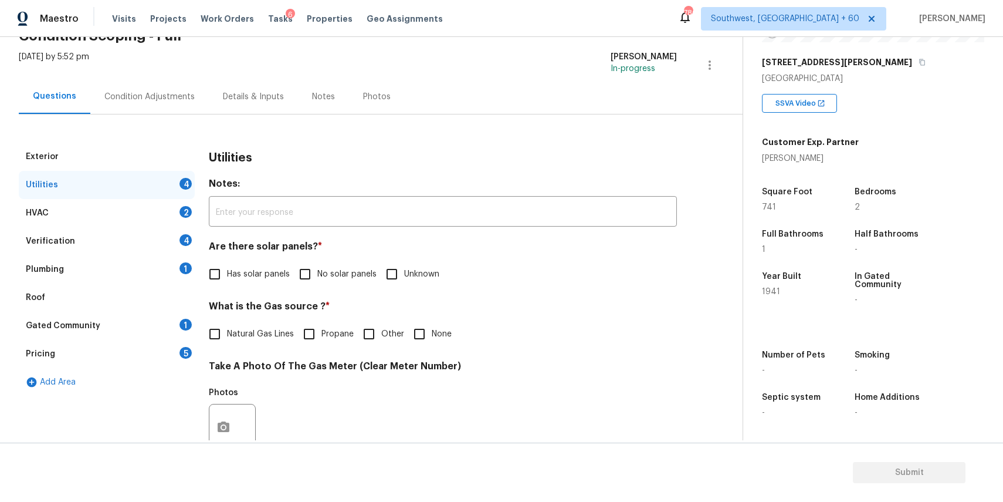
scroll to position [99, 0]
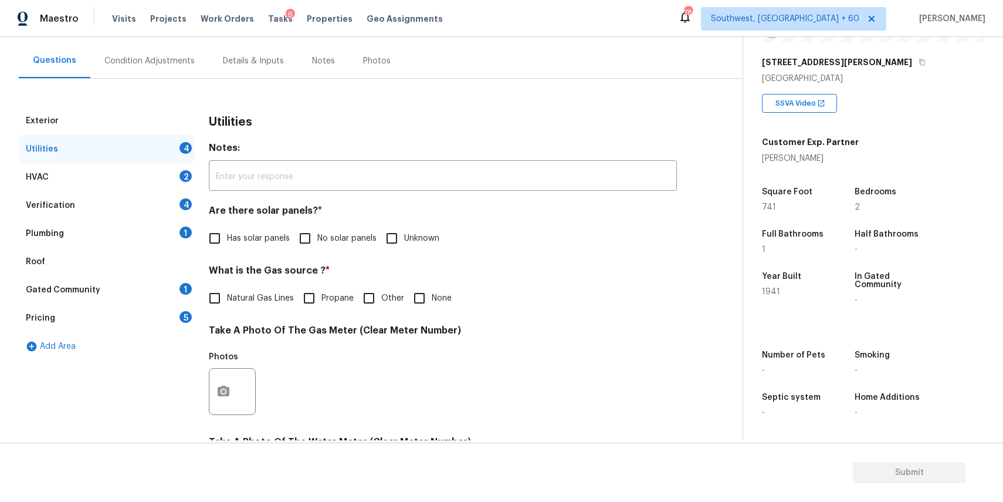
click at [339, 232] on span "No solar panels" at bounding box center [346, 238] width 59 height 12
click at [317, 232] on input "No solar panels" at bounding box center [305, 238] width 25 height 25
checkbox input "true"
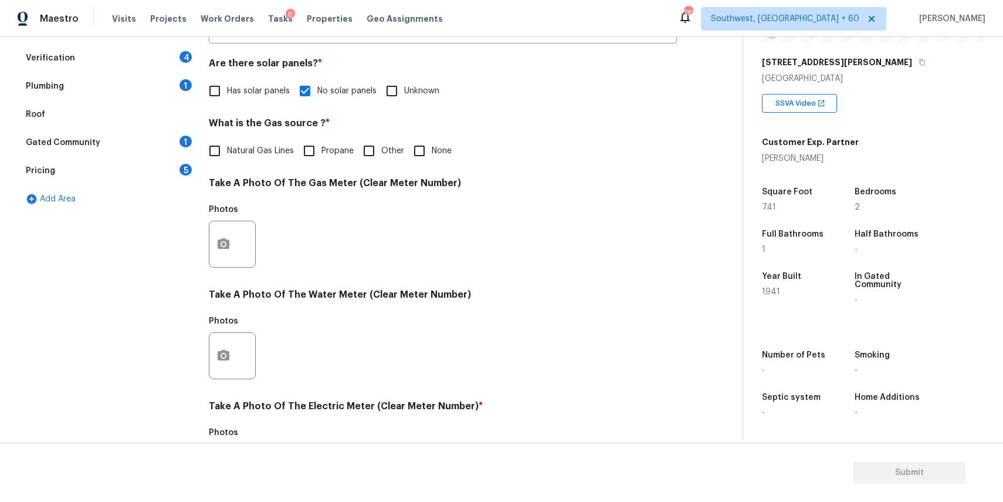
scroll to position [381, 0]
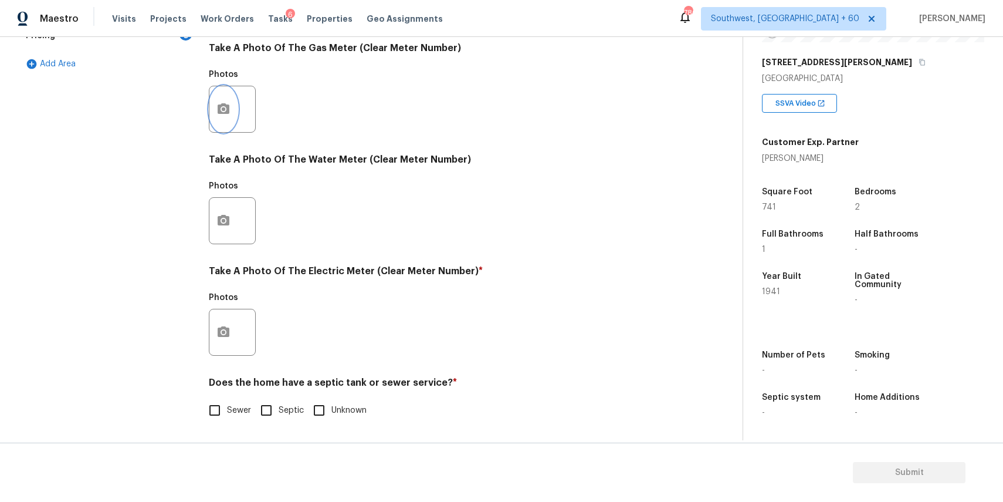
click at [223, 106] on icon "button" at bounding box center [223, 109] width 14 height 14
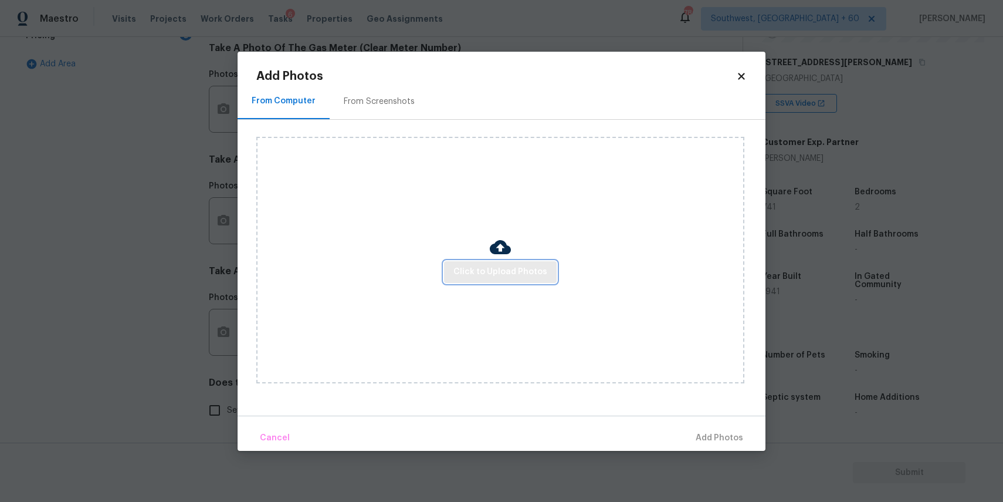
click at [472, 267] on span "Click to Upload Photos" at bounding box center [501, 272] width 94 height 15
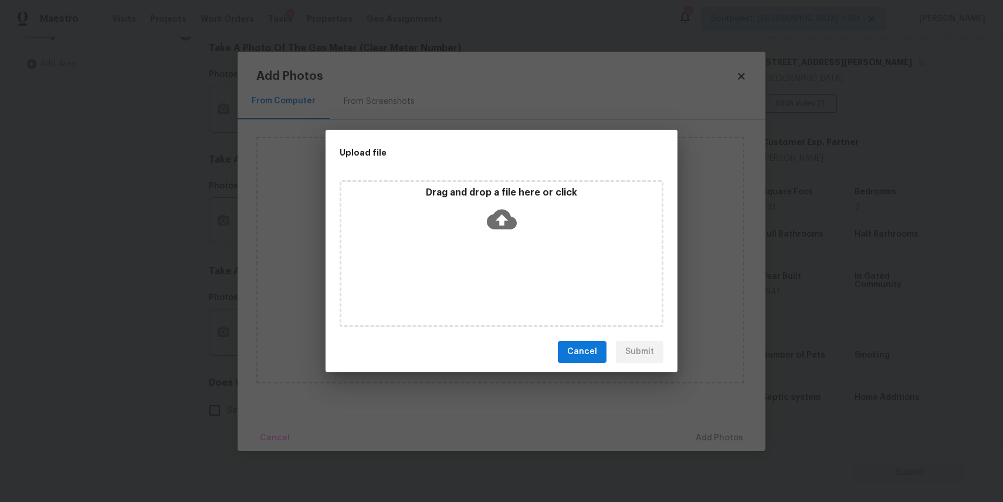
click at [475, 256] on div "Drag and drop a file here or click" at bounding box center [502, 253] width 324 height 147
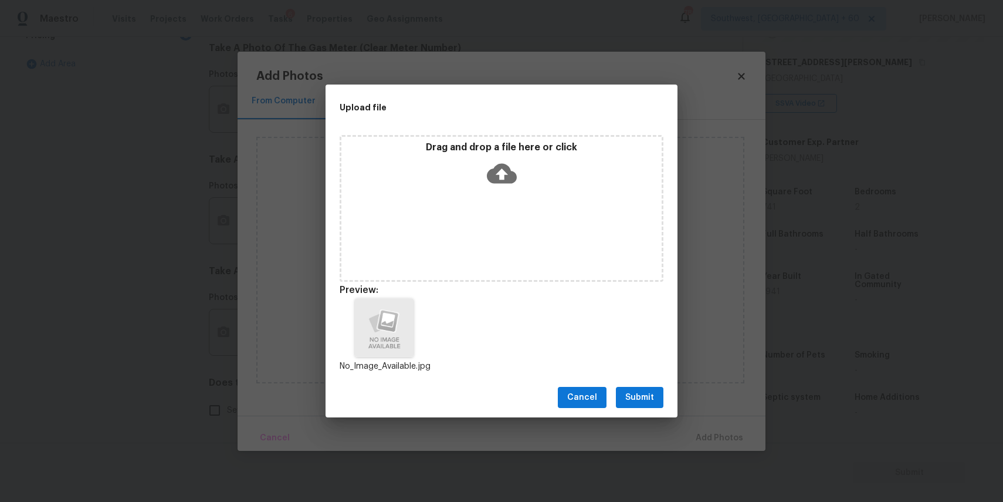
click at [658, 394] on button "Submit" at bounding box center [640, 398] width 48 height 22
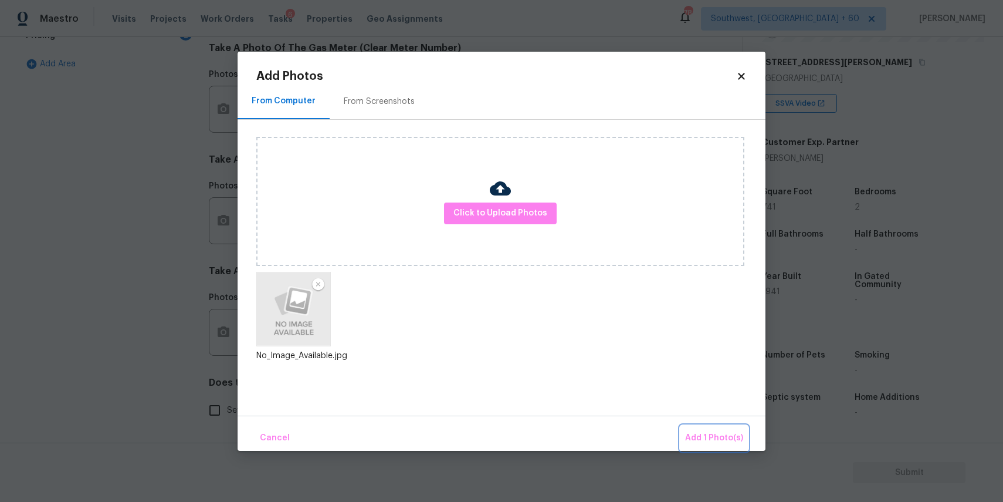
click at [715, 434] on span "Add 1 Photo(s)" at bounding box center [714, 438] width 58 height 15
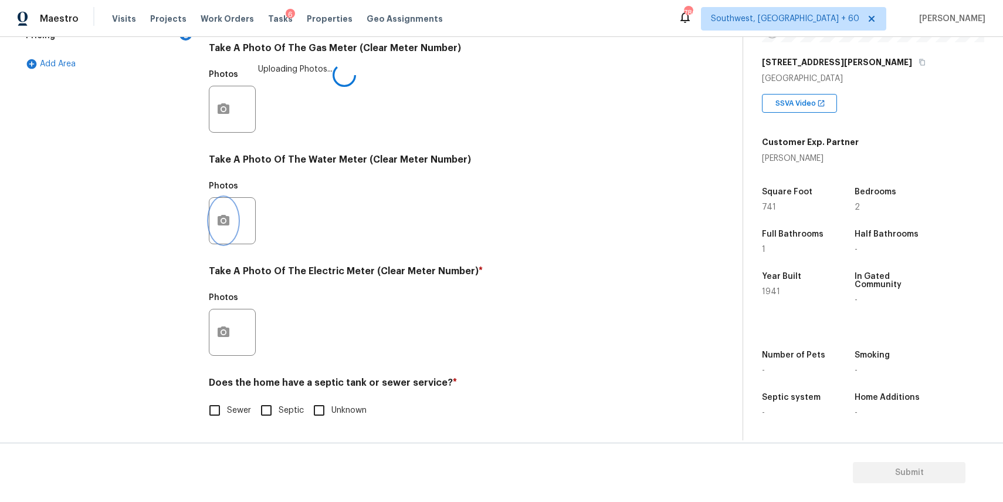
click at [228, 215] on icon "button" at bounding box center [223, 221] width 14 height 14
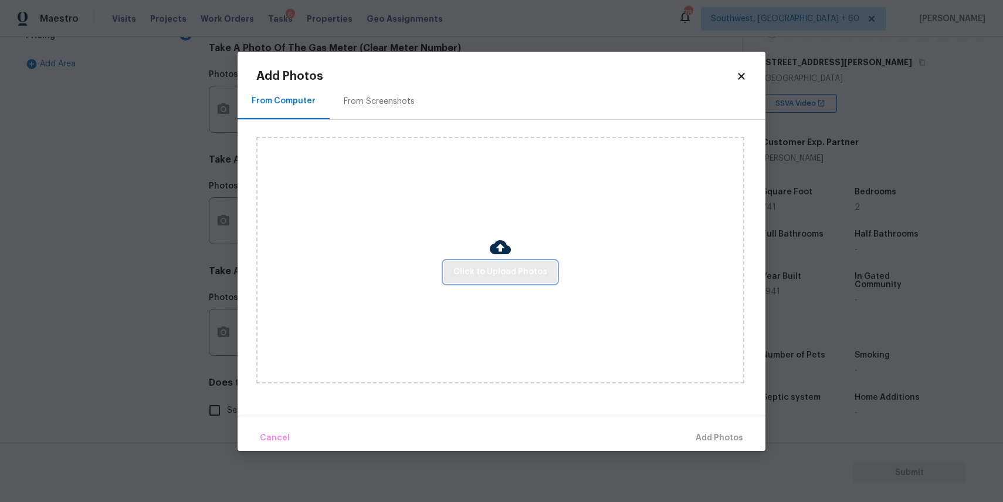
click at [492, 272] on span "Click to Upload Photos" at bounding box center [501, 272] width 94 height 15
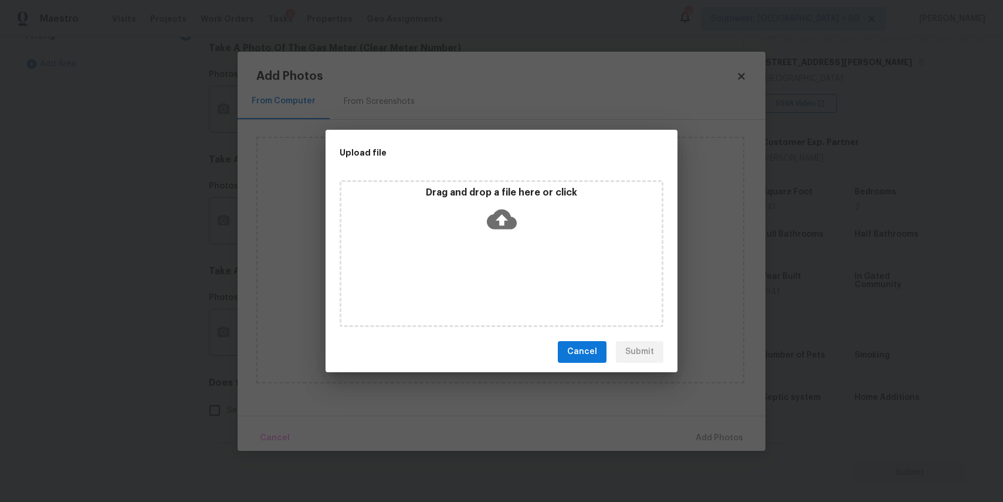
click at [485, 234] on div "Drag and drop a file here or click" at bounding box center [501, 212] width 320 height 50
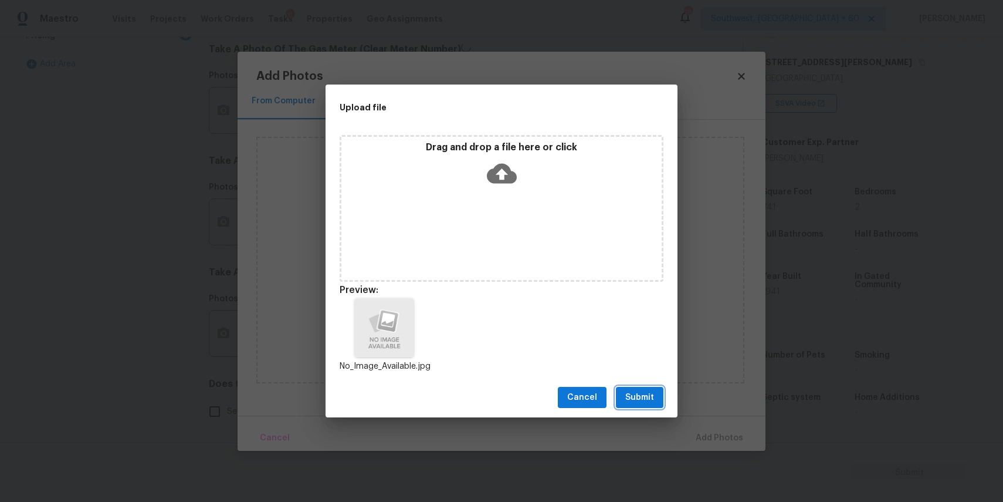
click at [640, 404] on span "Submit" at bounding box center [639, 397] width 29 height 15
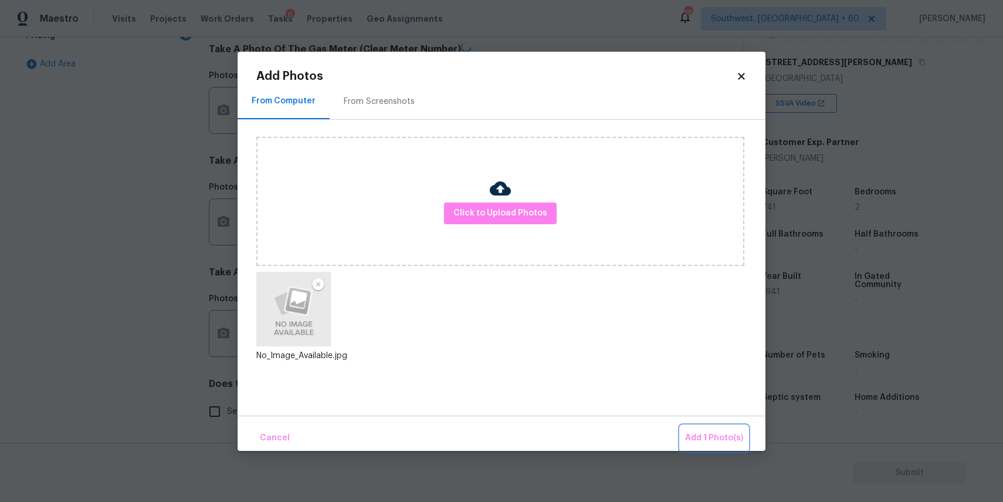
click at [723, 426] on button "Add 1 Photo(s)" at bounding box center [714, 437] width 67 height 25
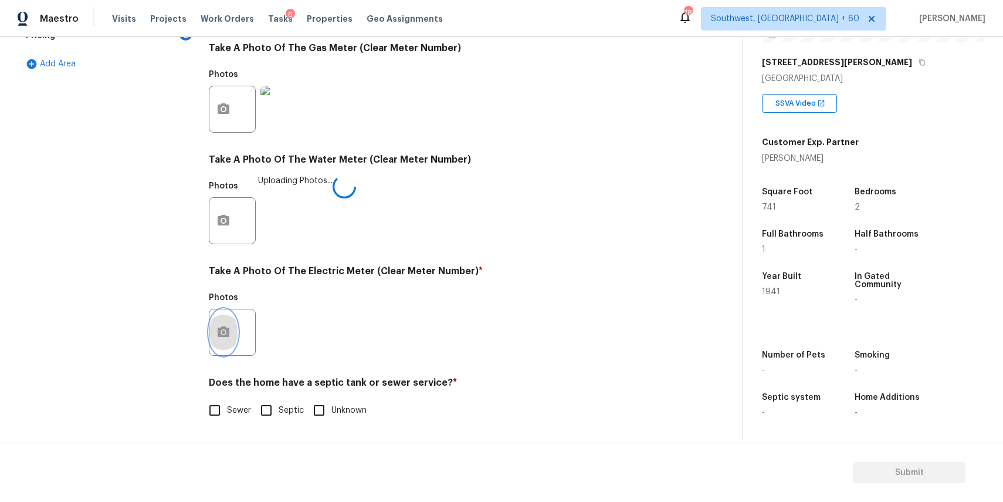
click at [210, 330] on button "button" at bounding box center [223, 332] width 28 height 46
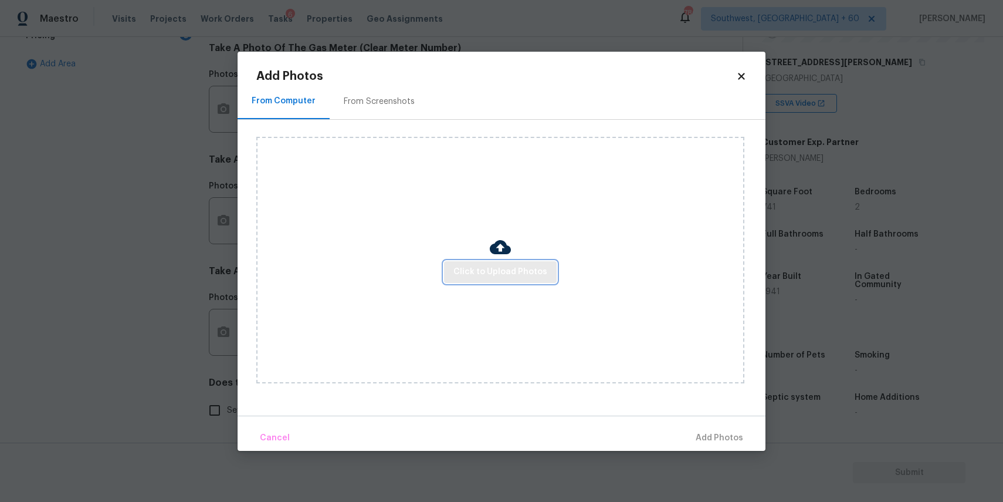
click at [515, 270] on span "Click to Upload Photos" at bounding box center [501, 272] width 94 height 15
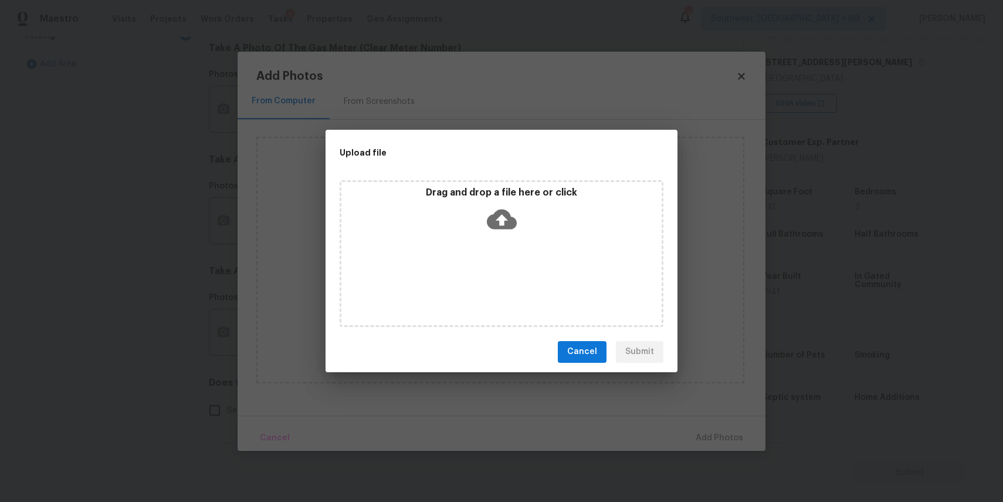
click at [496, 221] on icon at bounding box center [502, 219] width 30 height 20
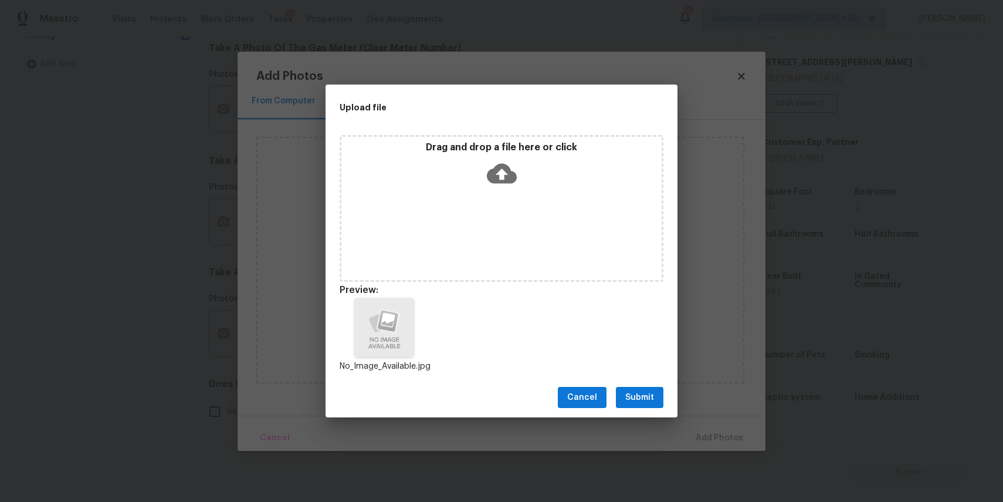
click at [634, 395] on span "Submit" at bounding box center [639, 397] width 29 height 15
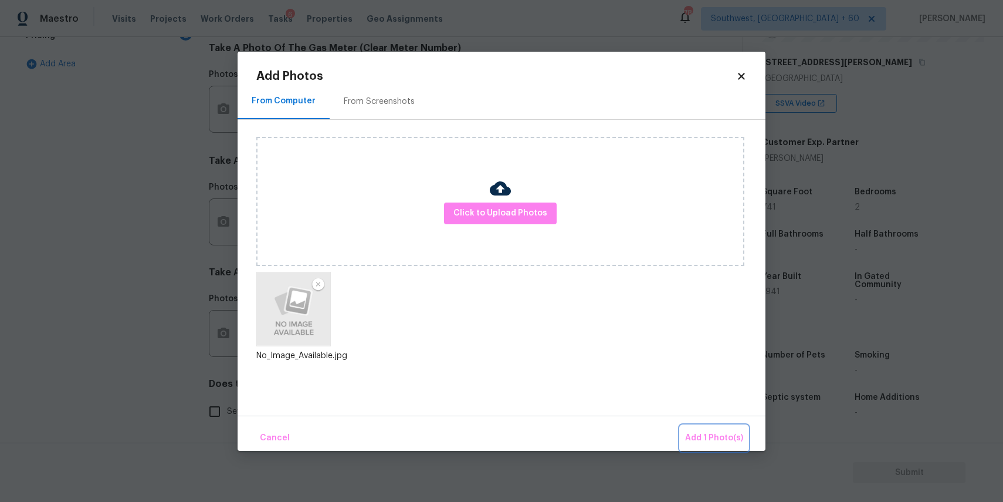
click at [712, 434] on span "Add 1 Photo(s)" at bounding box center [714, 438] width 58 height 15
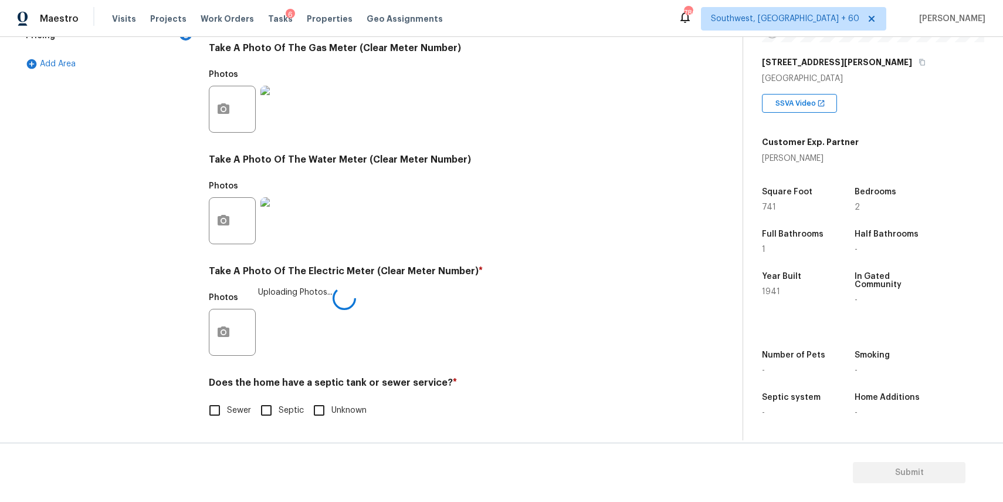
click at [225, 407] on input "Sewer" at bounding box center [214, 410] width 25 height 25
checkbox input "true"
